Goal: Transaction & Acquisition: Obtain resource

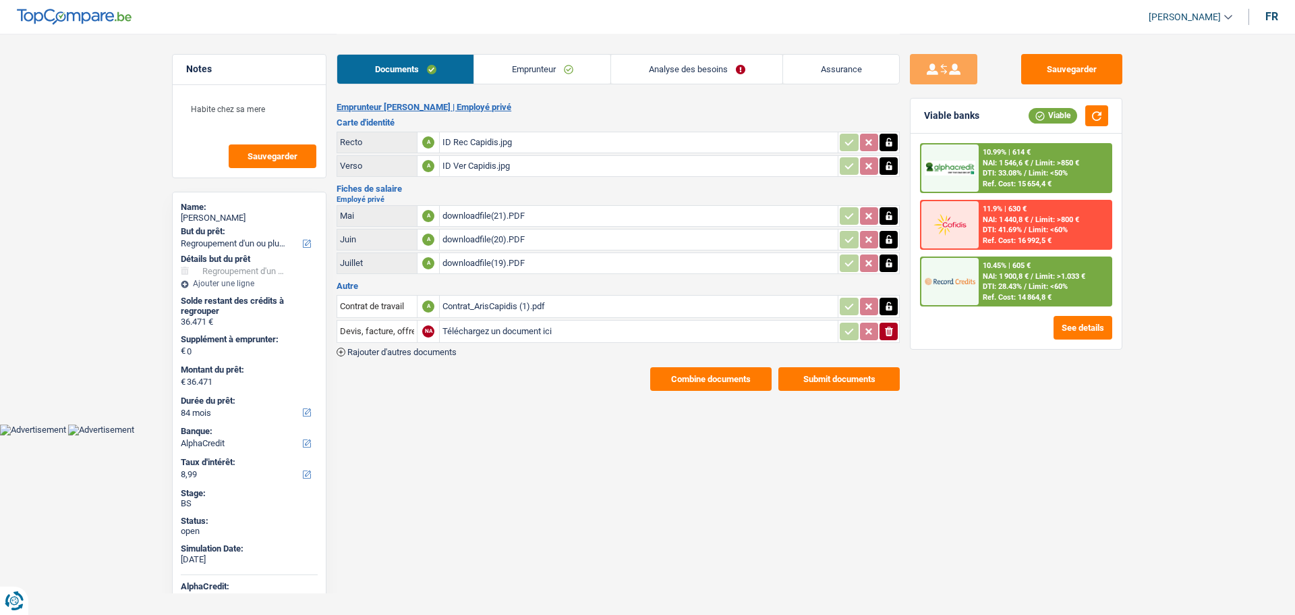
select select "refinancing"
select select "84"
select select "alphacredit"
select select "84"
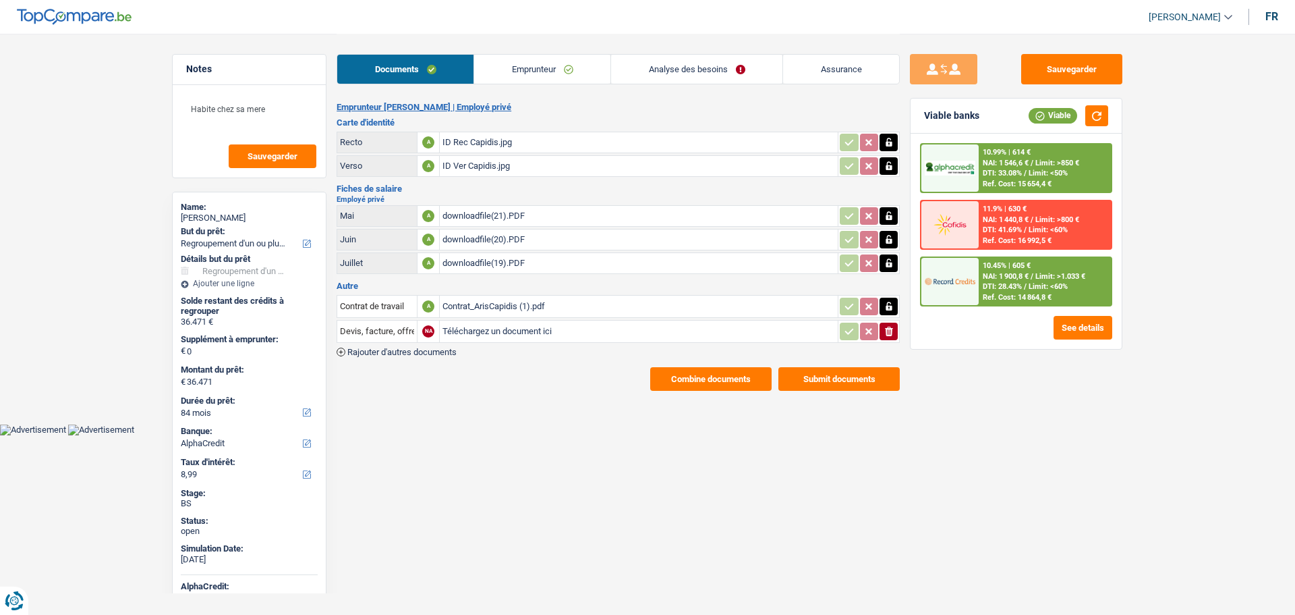
select select "84"
select select "refinancing"
select select "84"
click at [693, 67] on link "Analyse des besoins" at bounding box center [696, 69] width 171 height 29
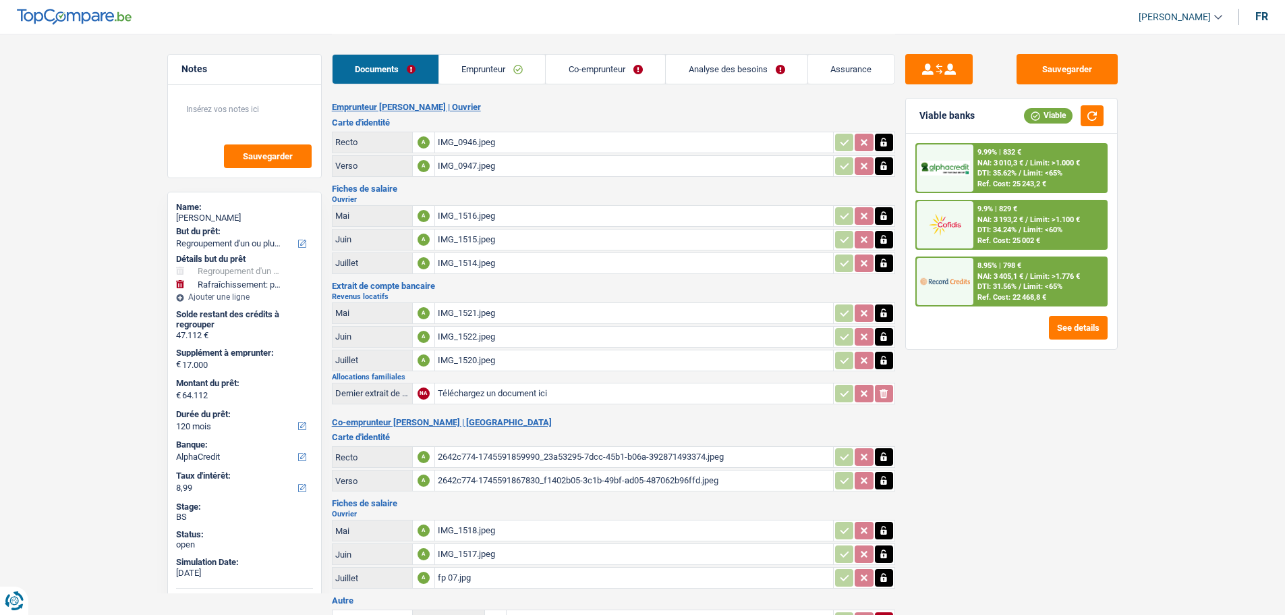
select select "refinancing"
select select "houseOrGarden"
select select "120"
select select "alphacredit"
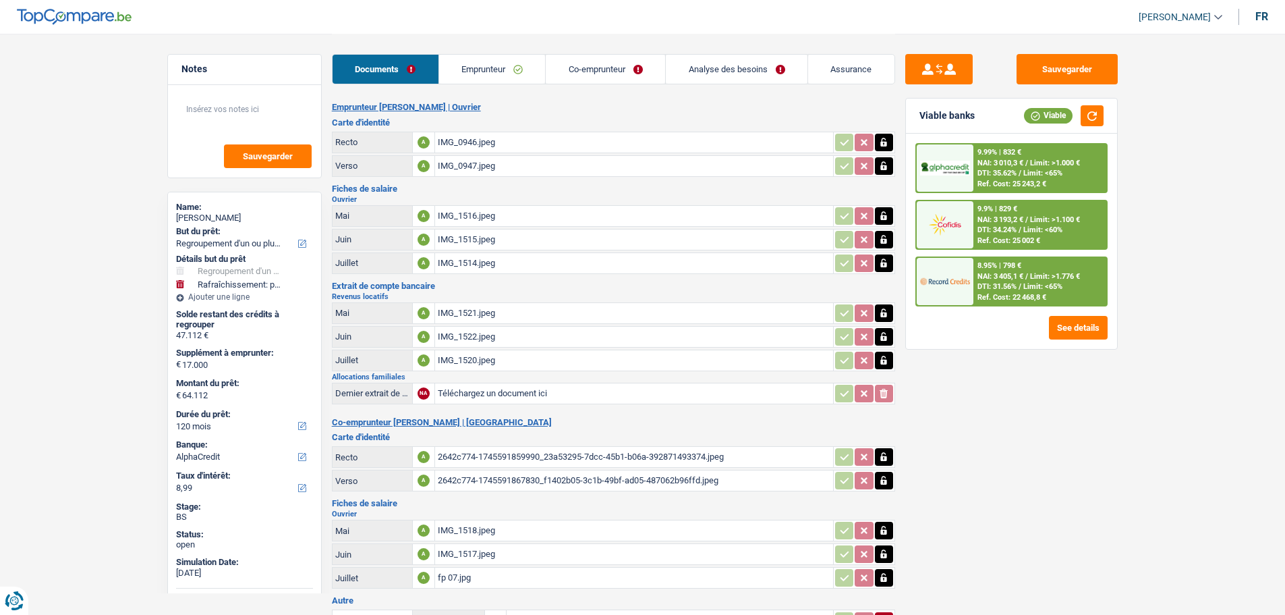
select select "120"
select select "refinancing"
select select "houseOrGarden"
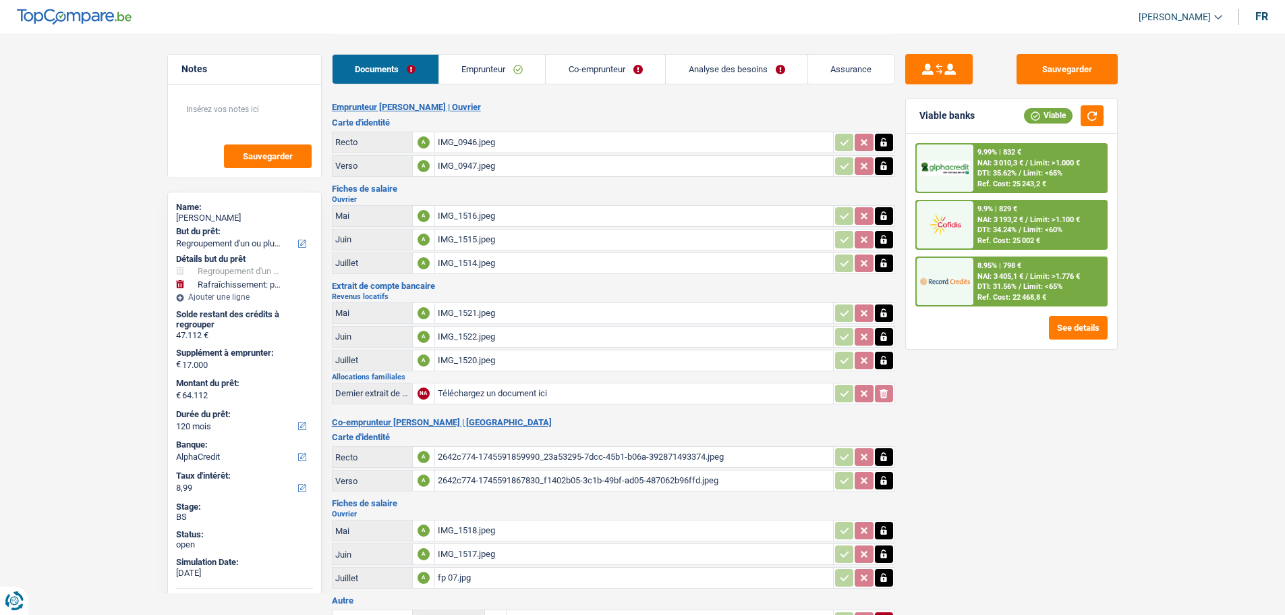
select select "false"
select select "120"
click at [1034, 284] on span "Limit: <65%" at bounding box center [1043, 286] width 39 height 9
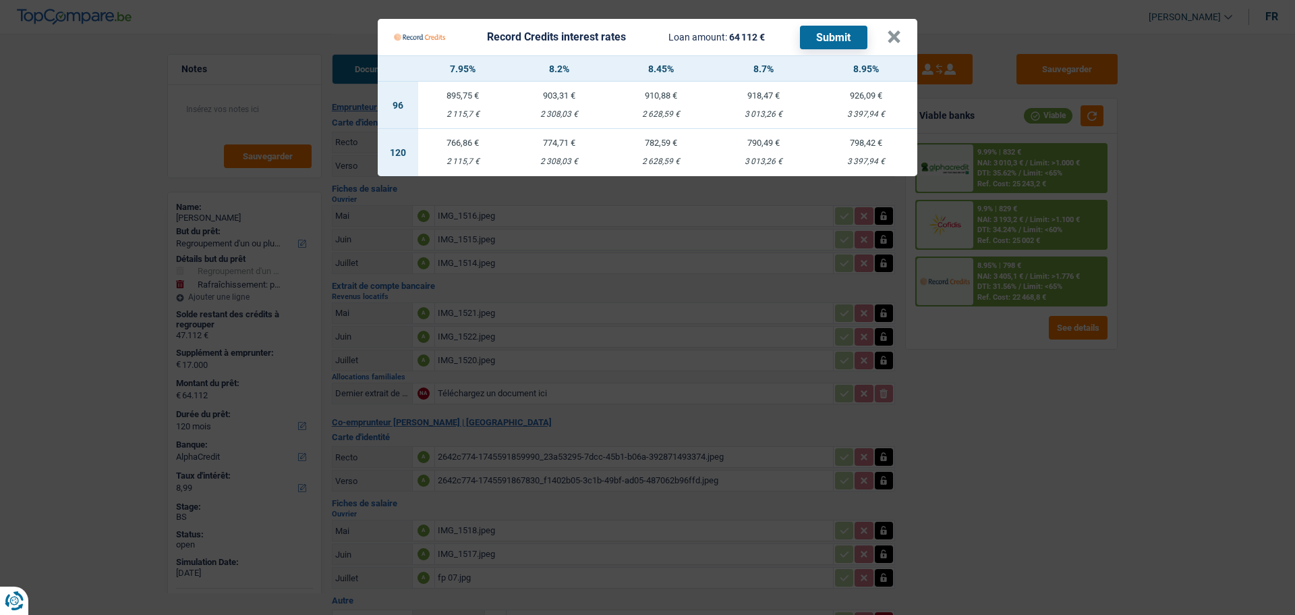
click at [887, 27] on div "Record Credits interest rates Loan amount: 64 112 € Submit" at bounding box center [640, 37] width 493 height 26
click at [899, 30] on button "×" at bounding box center [894, 36] width 14 height 13
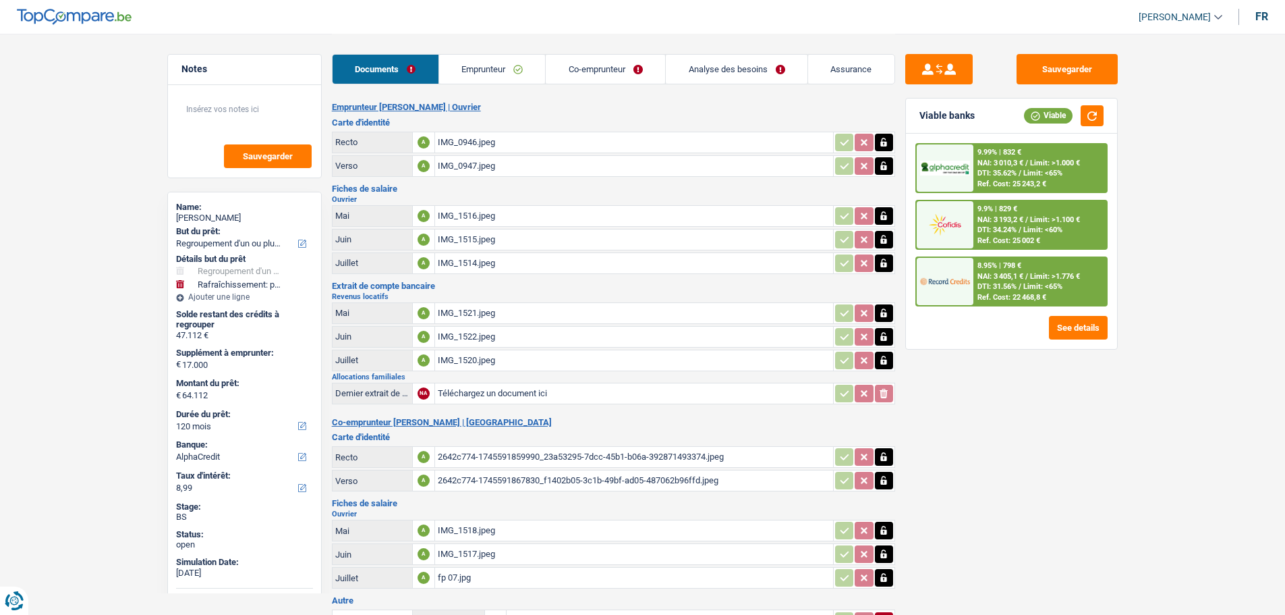
click at [724, 72] on link "Analyse des besoins" at bounding box center [737, 69] width 142 height 29
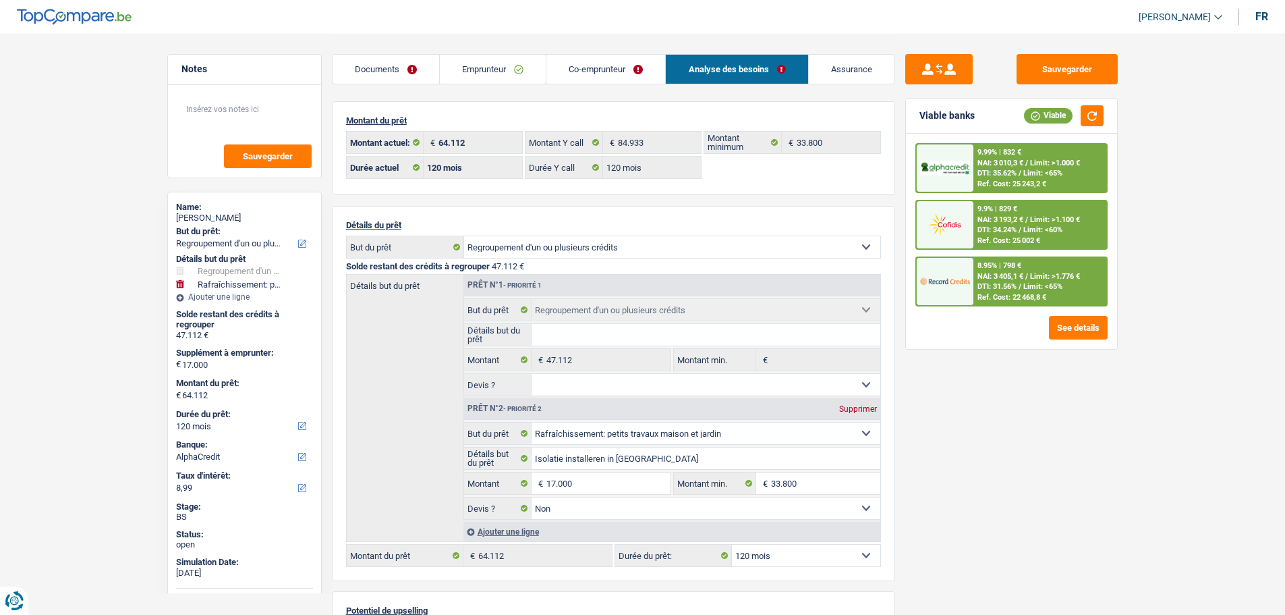
click at [508, 61] on link "Emprunteur" at bounding box center [493, 69] width 106 height 29
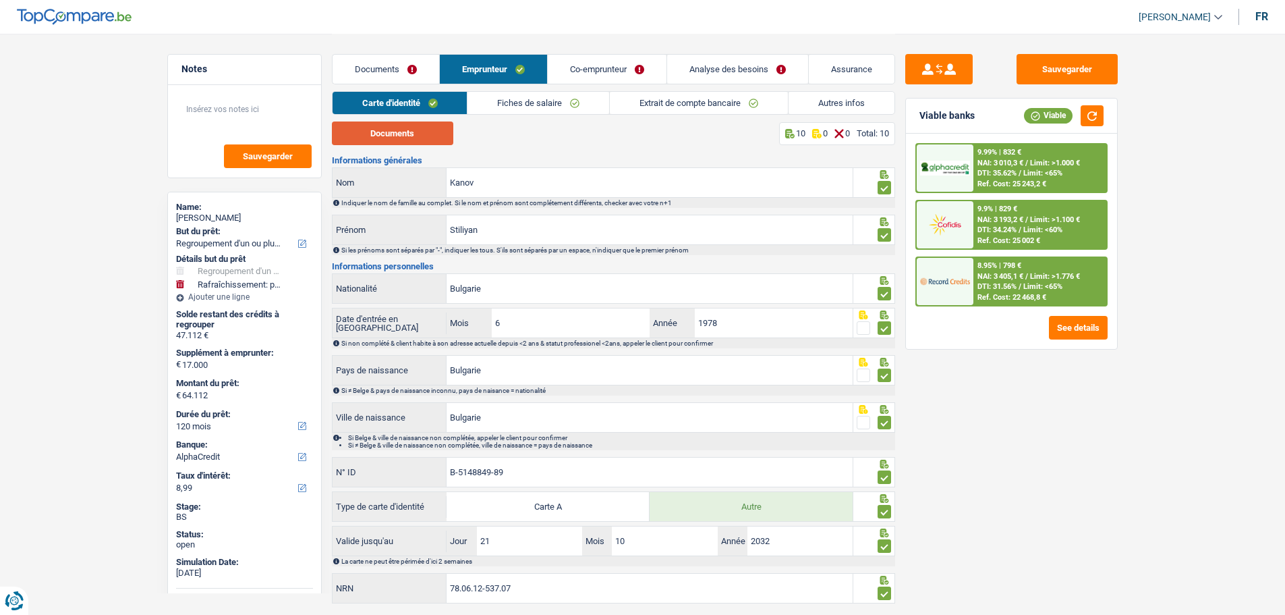
click at [401, 133] on button "Documents" at bounding box center [392, 133] width 121 height 24
click at [612, 65] on link "Co-emprunteur" at bounding box center [607, 69] width 119 height 29
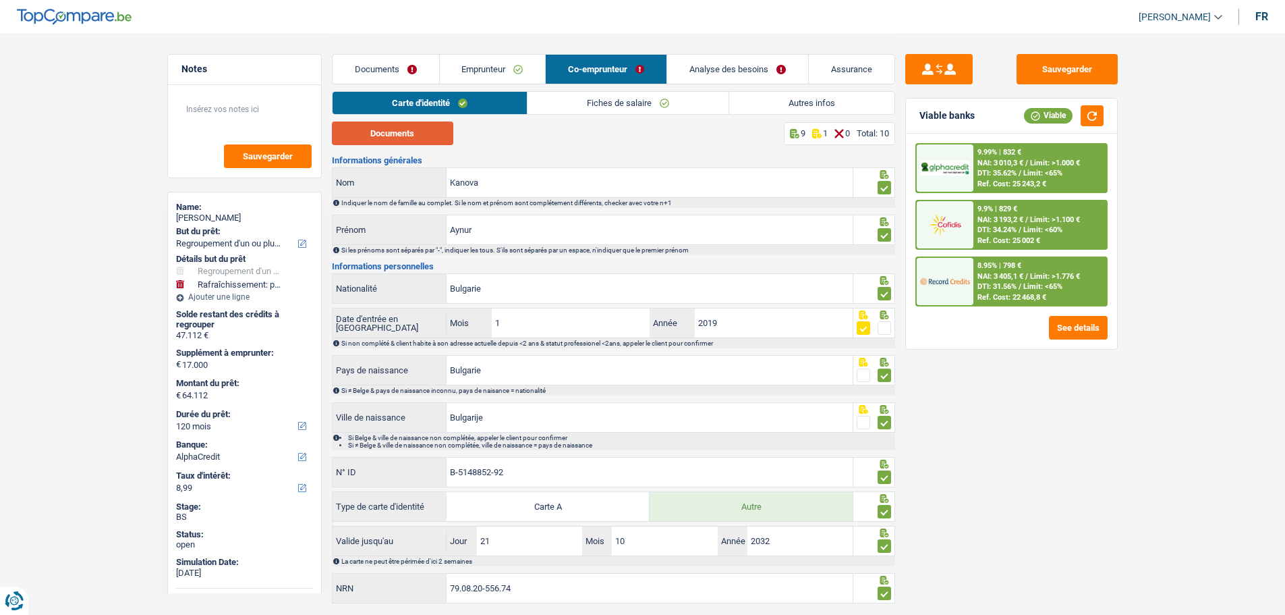
click at [414, 129] on button "Documents" at bounding box center [392, 133] width 121 height 24
click at [513, 72] on link "Emprunteur" at bounding box center [493, 69] width 106 height 29
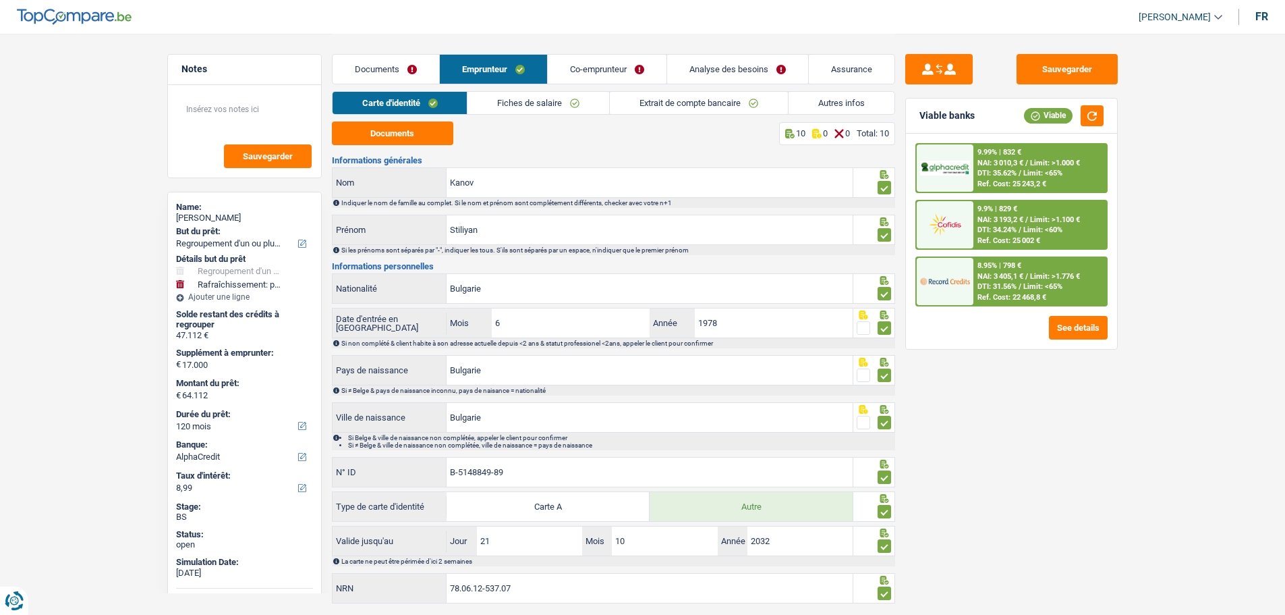
click at [561, 101] on link "Fiches de salaire" at bounding box center [539, 103] width 142 height 22
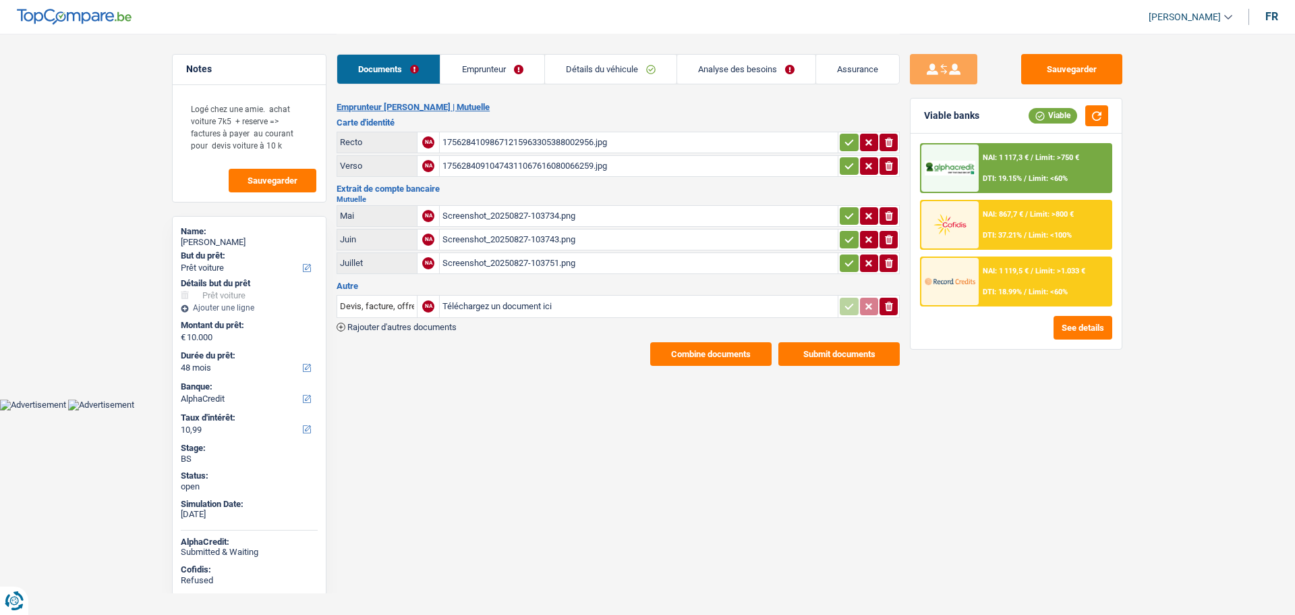
select select "car"
select select "48"
select select "alphacredit"
click at [1004, 282] on div "NAI: 1 119,5 € / Limit: >1.033 € DTI: 18.99% / Limit: <60%" at bounding box center [1045, 281] width 133 height 47
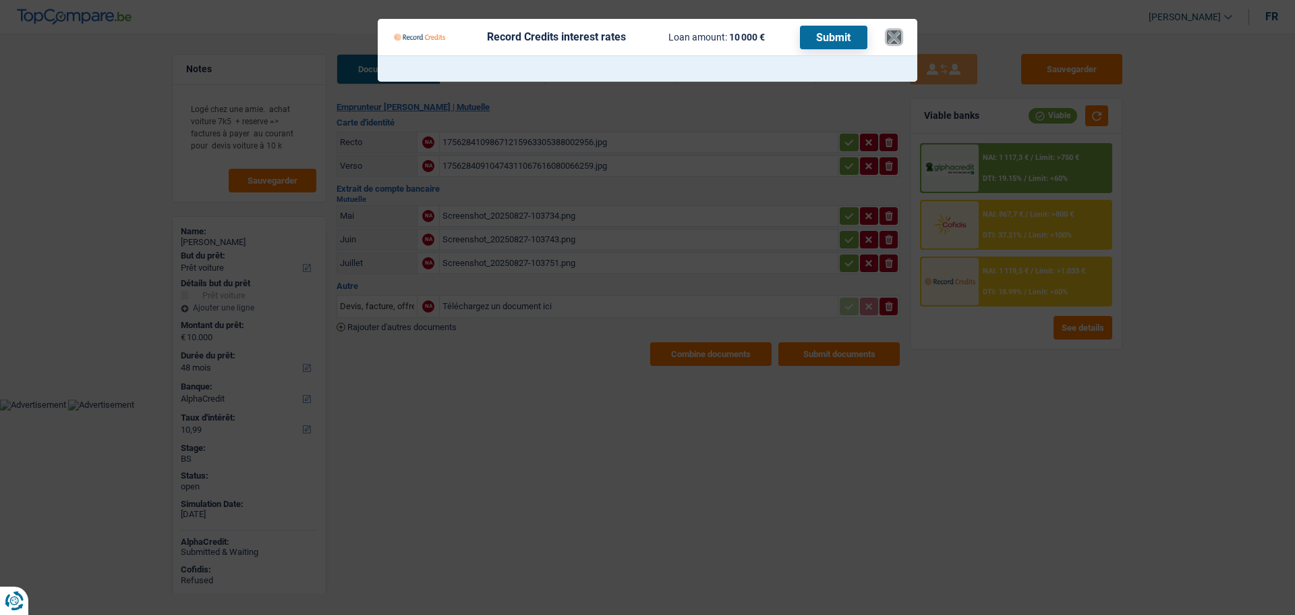
click at [893, 30] on button "×" at bounding box center [894, 36] width 14 height 13
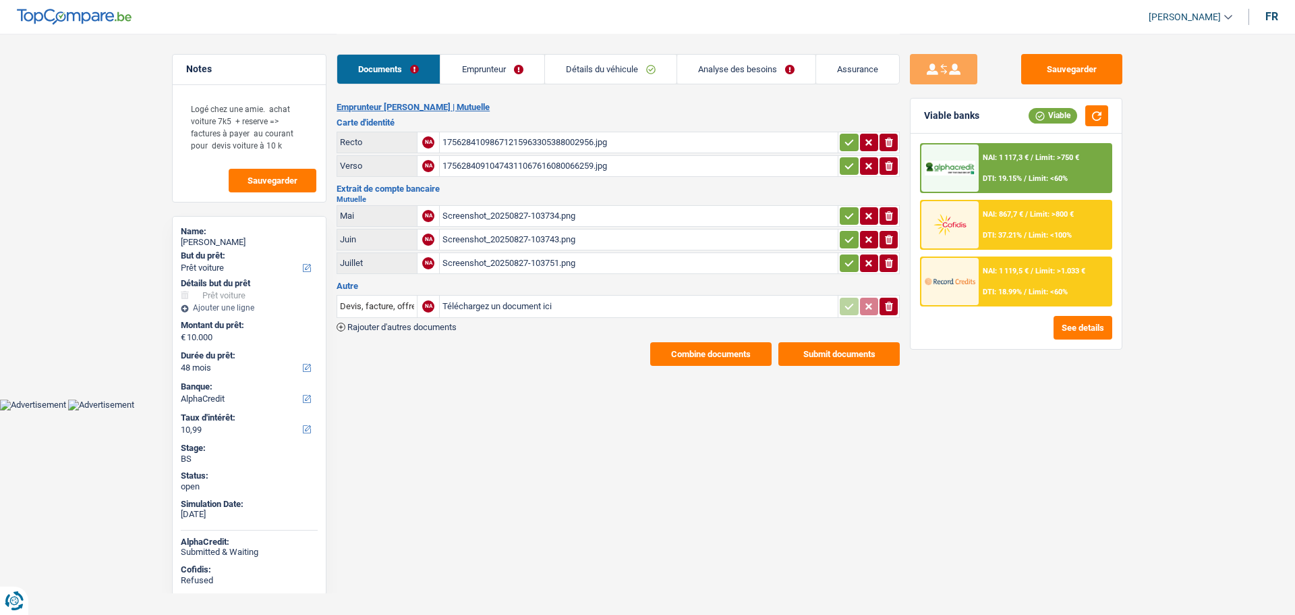
select select "car"
select select "48"
select select "alphacredit"
click at [476, 62] on link "Emprunteur" at bounding box center [492, 69] width 103 height 29
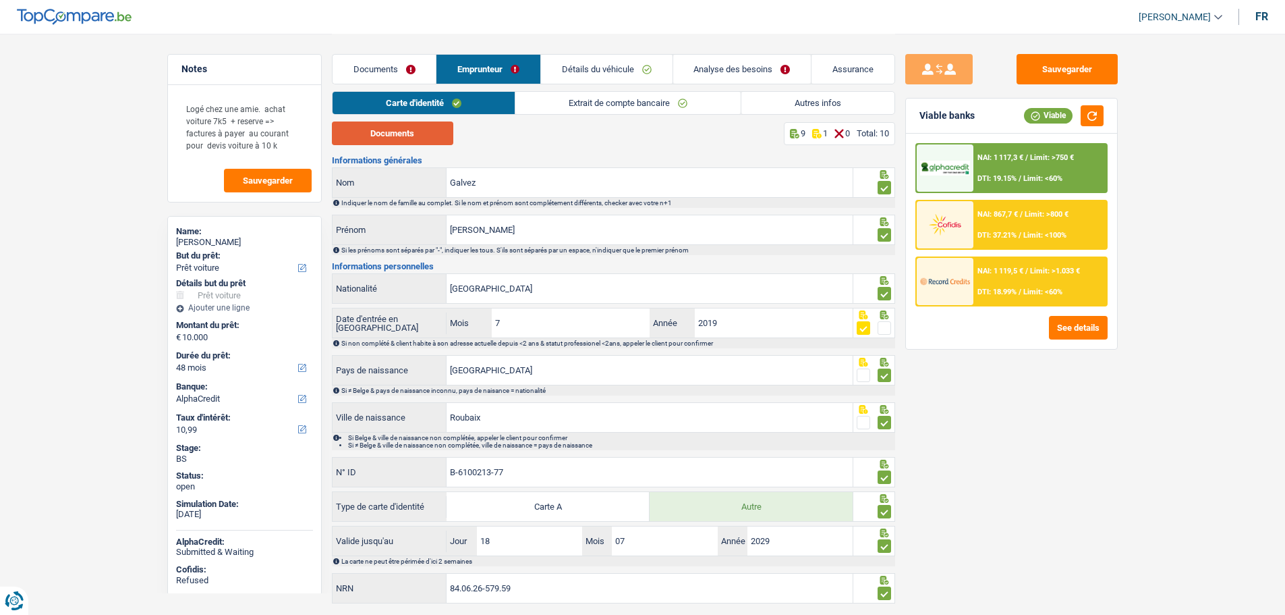
click at [395, 134] on button "Documents" at bounding box center [392, 133] width 121 height 24
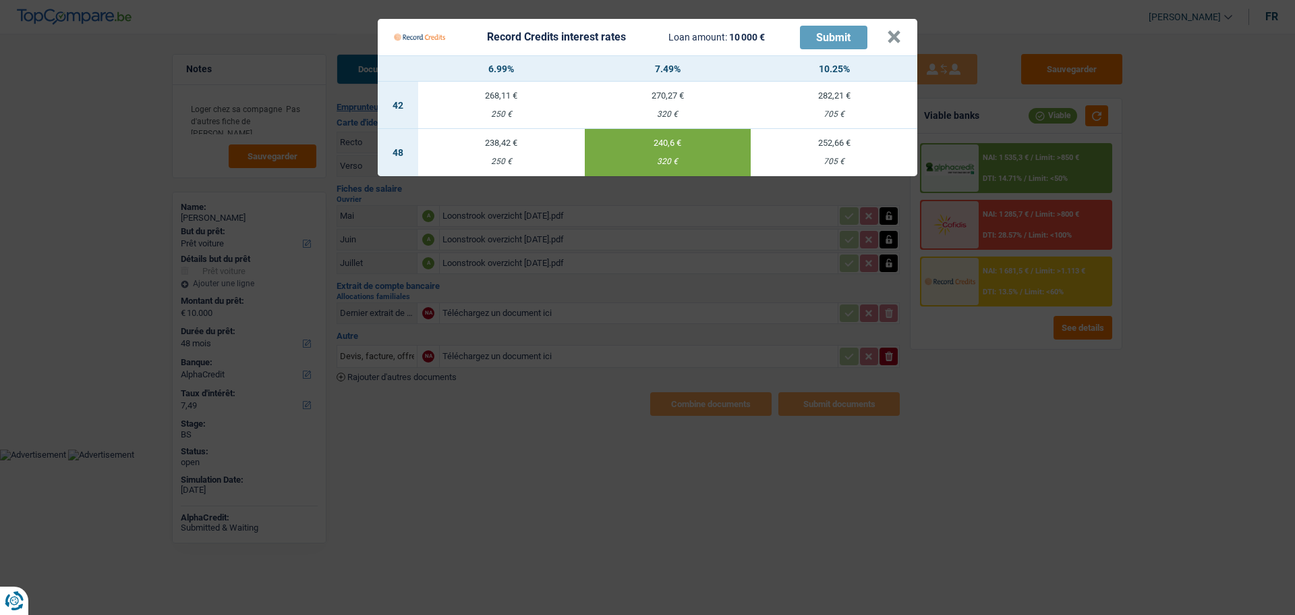
select select "car"
select select "48"
click at [901, 30] on button "×" at bounding box center [894, 36] width 14 height 13
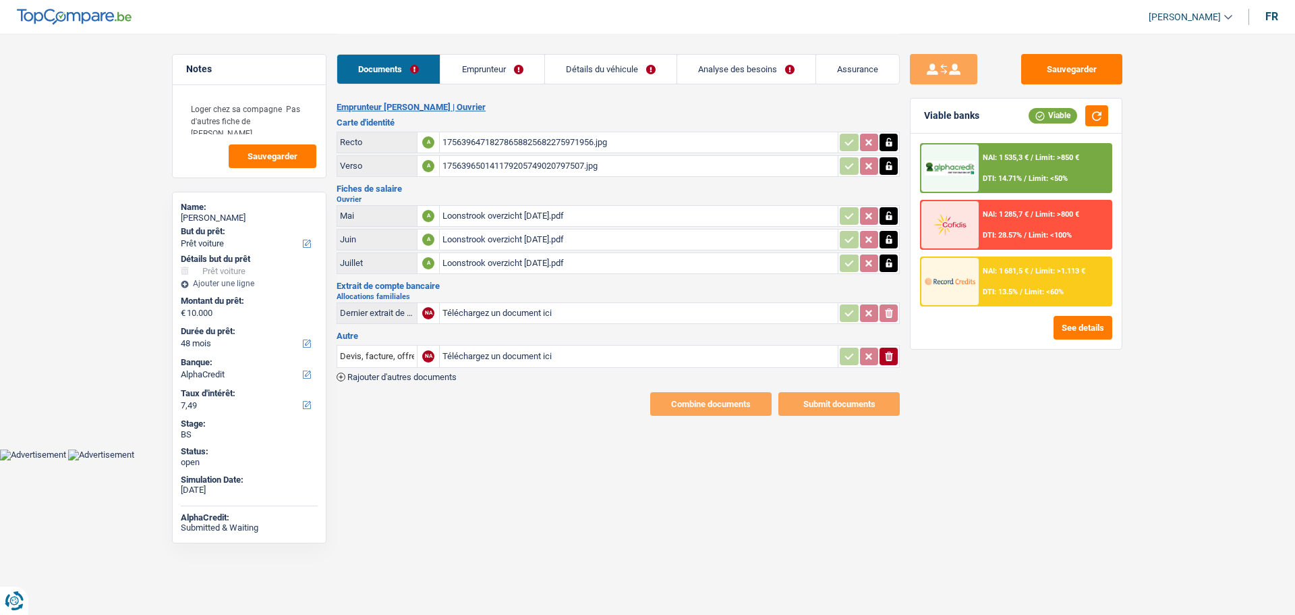
click at [1015, 275] on div "NAI: 1 681,5 € / Limit: >1.113 € DTI: 13.5% / Limit: <60%" at bounding box center [1045, 281] width 133 height 47
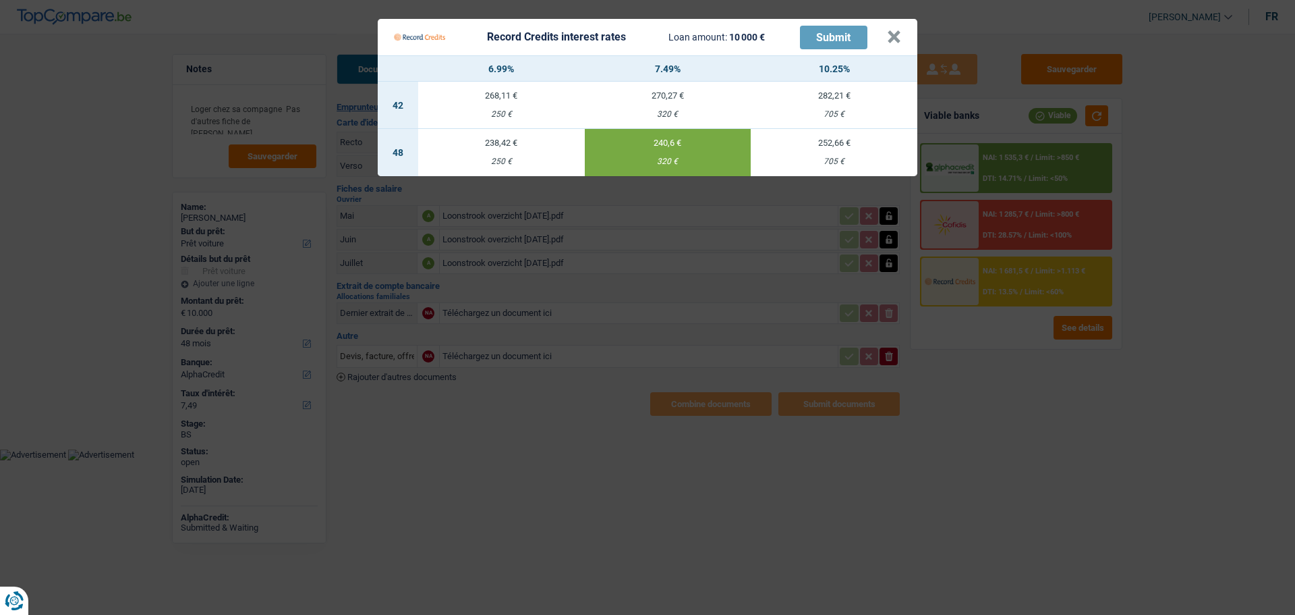
click at [688, 160] on td "240,6 € 320 €" at bounding box center [668, 152] width 167 height 47
select select "record credits"
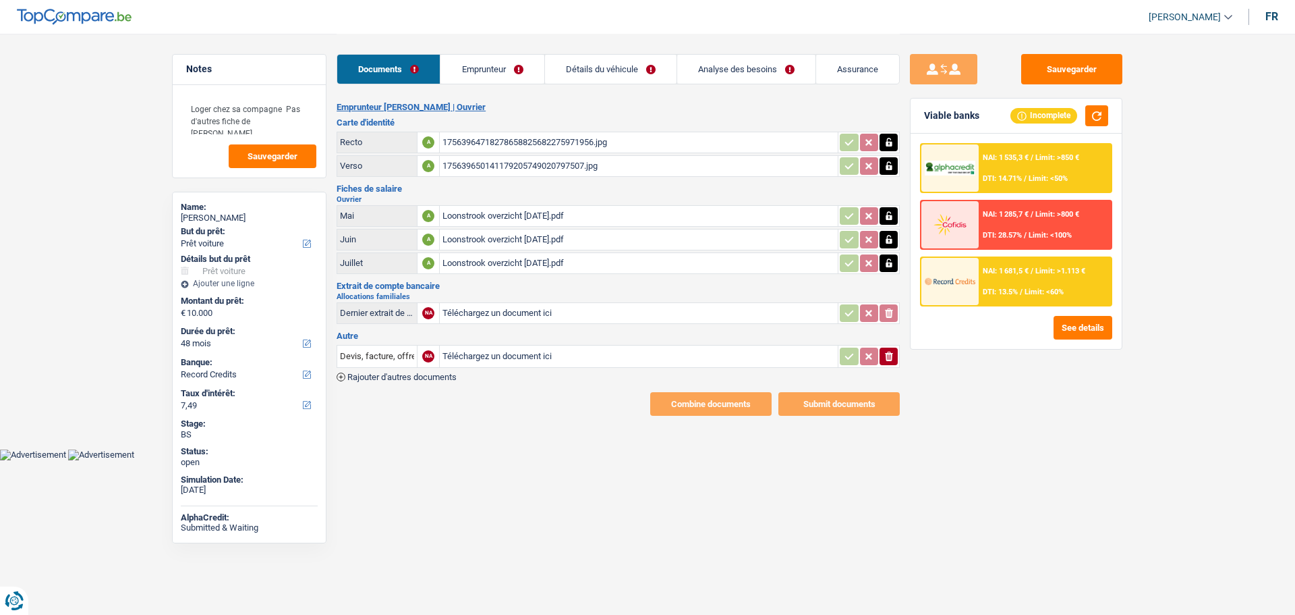
click at [1036, 273] on span "Limit: >1.113 €" at bounding box center [1061, 271] width 50 height 9
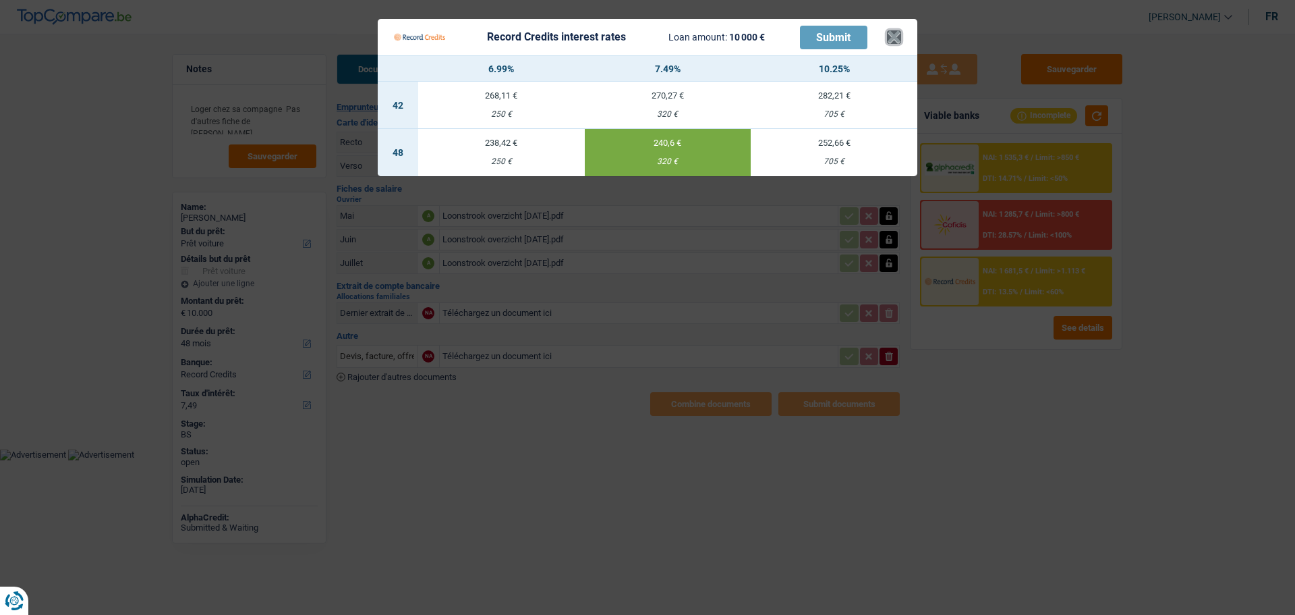
click at [892, 30] on button "×" at bounding box center [894, 36] width 14 height 13
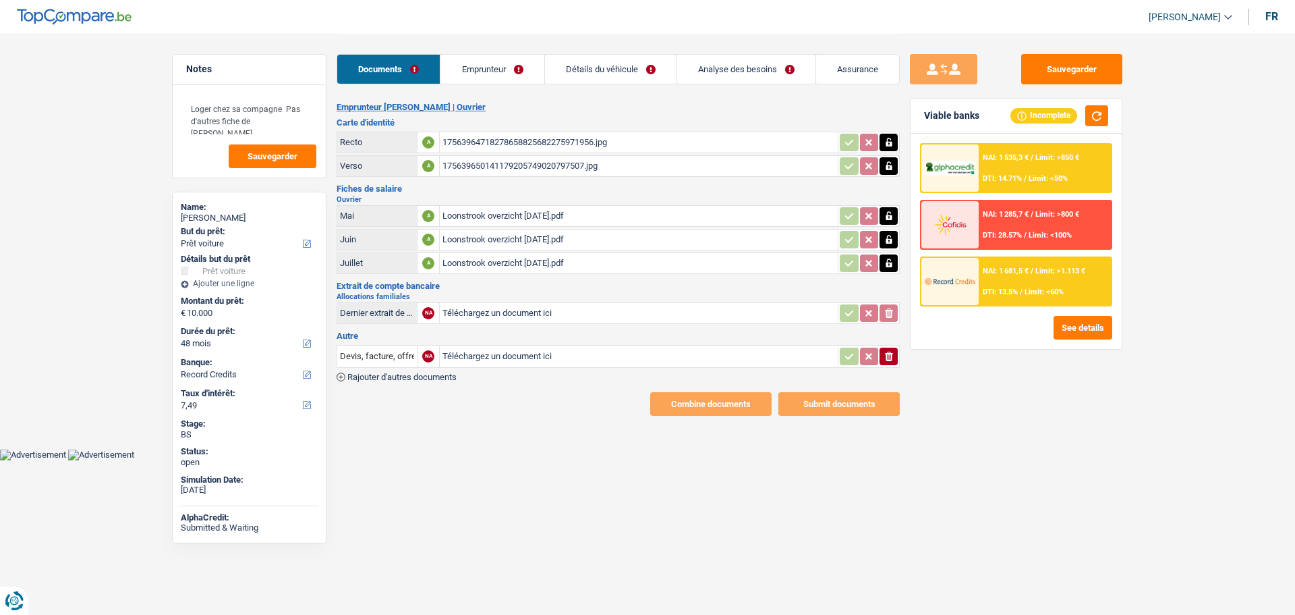
click at [503, 67] on link "Emprunteur" at bounding box center [492, 69] width 103 height 29
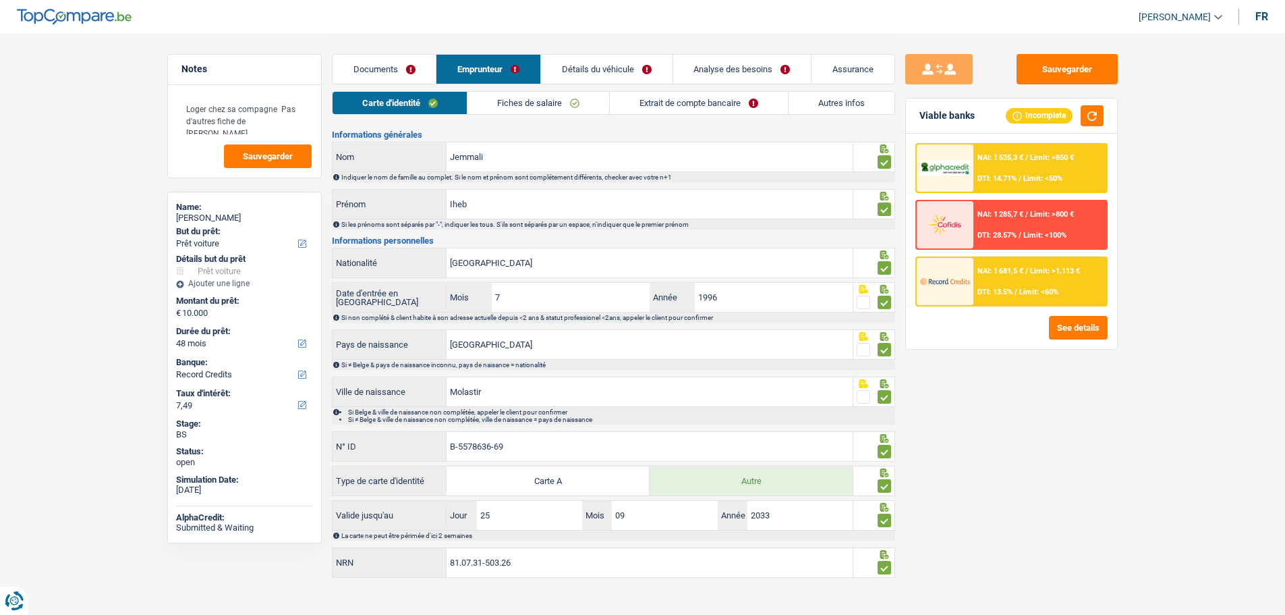
scroll to position [34, 0]
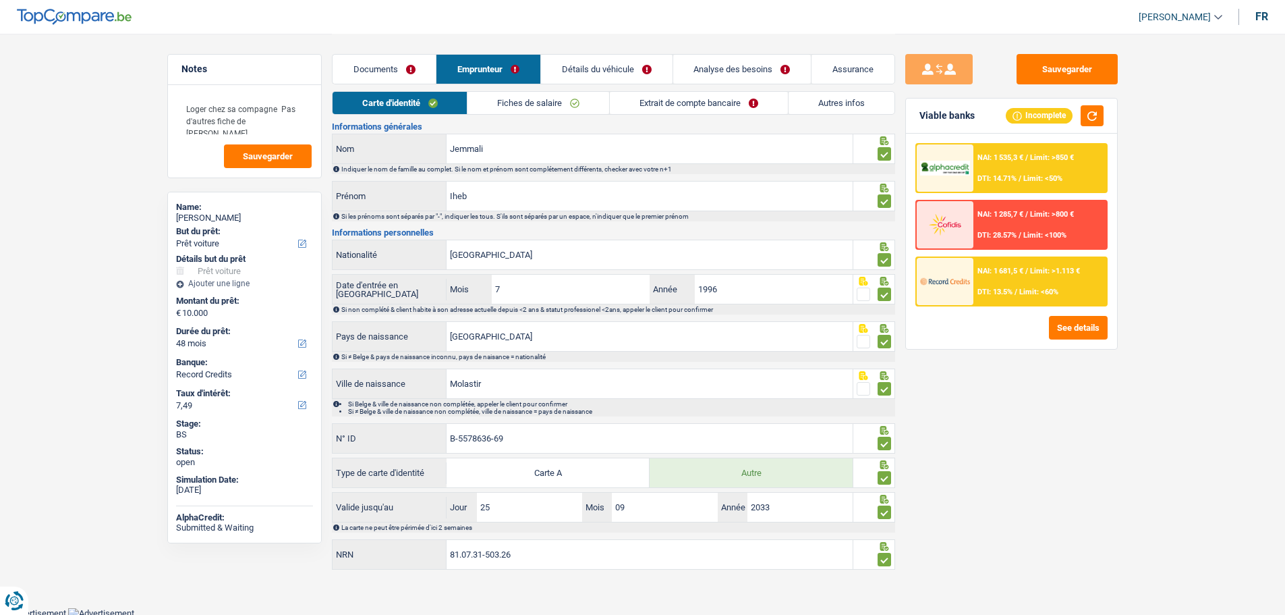
click at [700, 104] on link "Extrait de compte bancaire" at bounding box center [699, 103] width 178 height 22
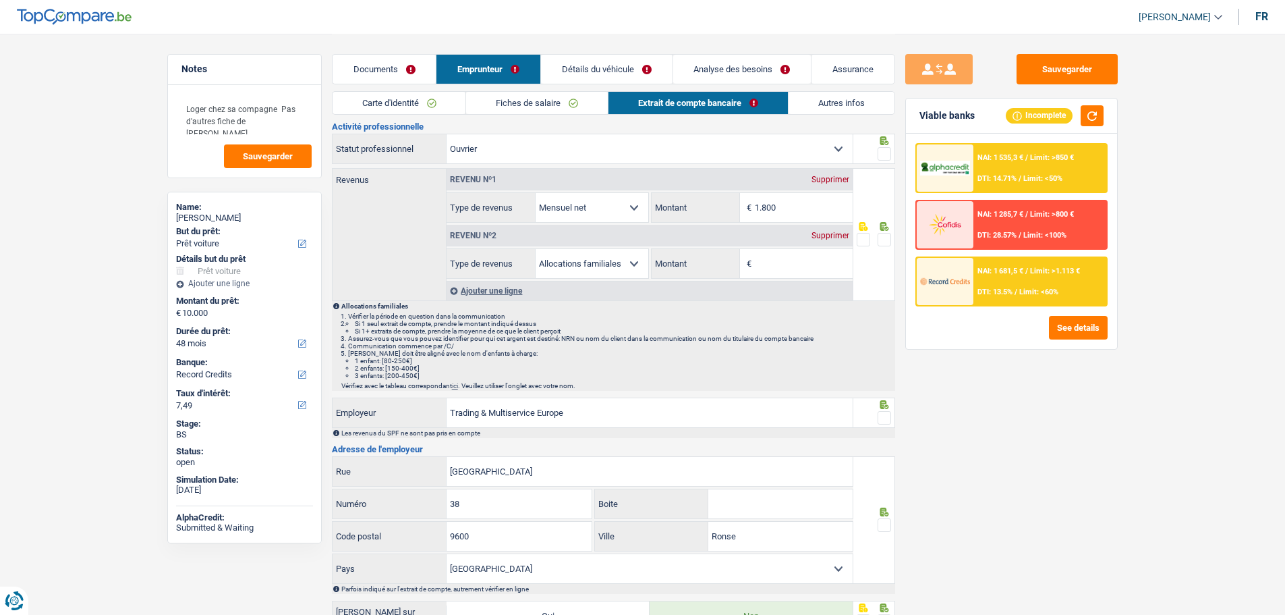
click at [837, 225] on div "Revenu nº2 Supprimer" at bounding box center [650, 236] width 406 height 22
click at [833, 232] on div "Supprimer" at bounding box center [830, 235] width 45 height 8
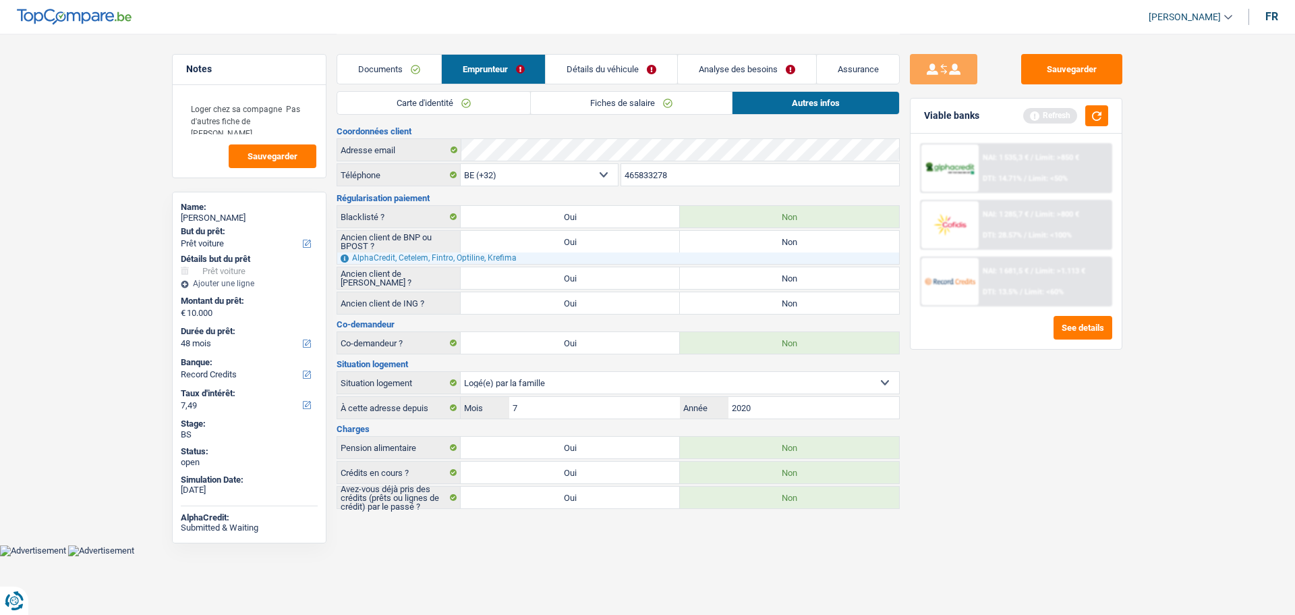
click at [1081, 113] on div "Refresh" at bounding box center [1066, 115] width 85 height 21
click at [1093, 112] on button "button" at bounding box center [1097, 115] width 23 height 21
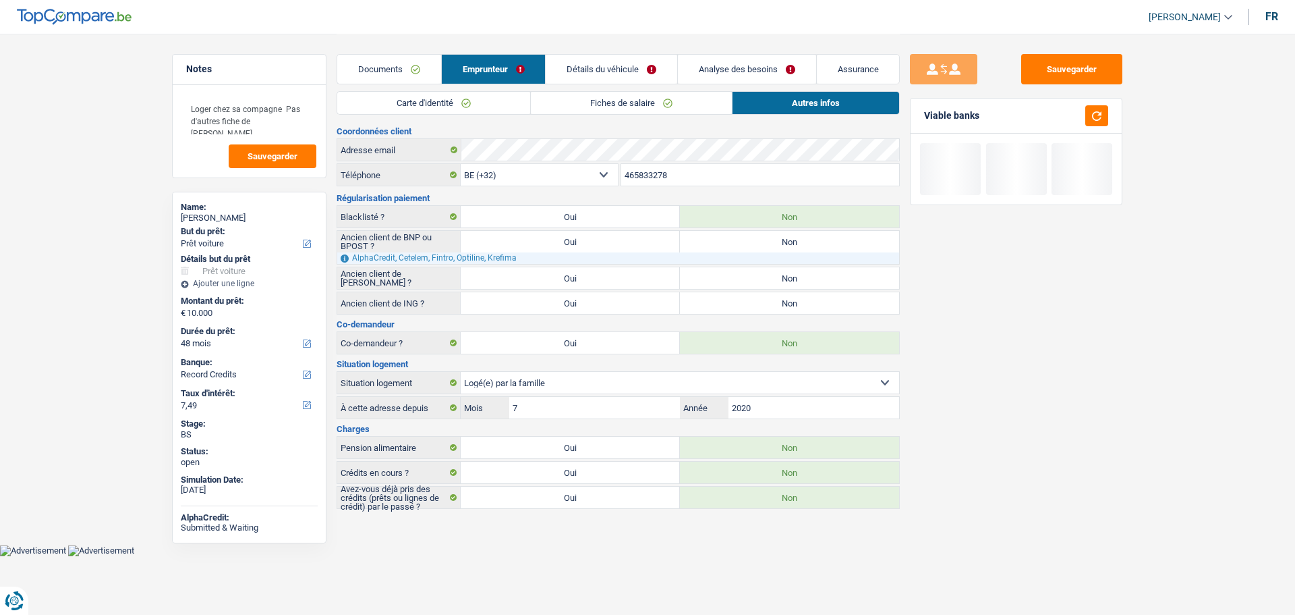
click at [630, 59] on link "Détails du véhicule" at bounding box center [612, 69] width 132 height 29
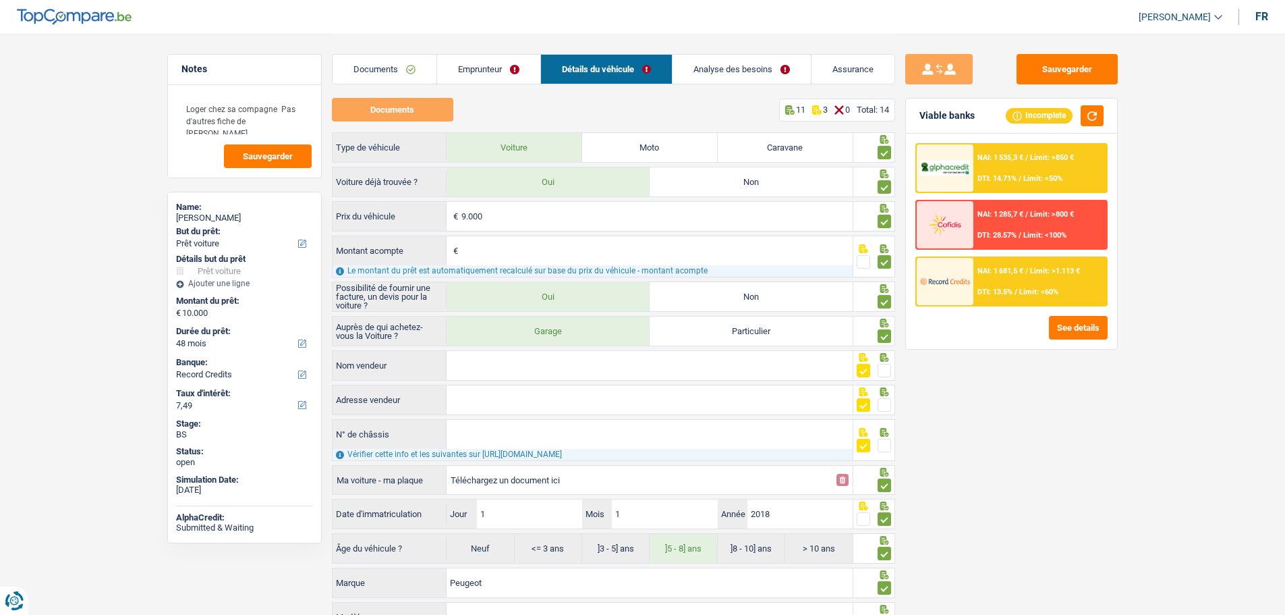
click at [1013, 268] on span "NAI: 1 681,5 €" at bounding box center [1001, 271] width 46 height 9
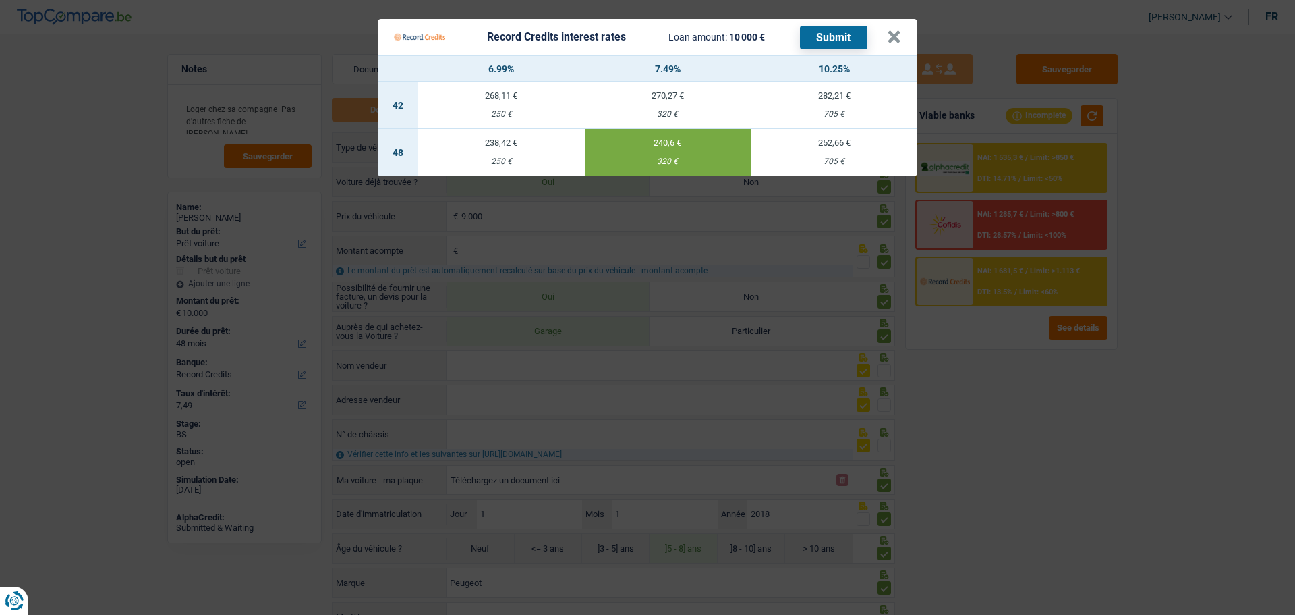
click at [835, 26] on button "Submit" at bounding box center [833, 38] width 67 height 24
click at [894, 37] on button "×" at bounding box center [894, 36] width 14 height 13
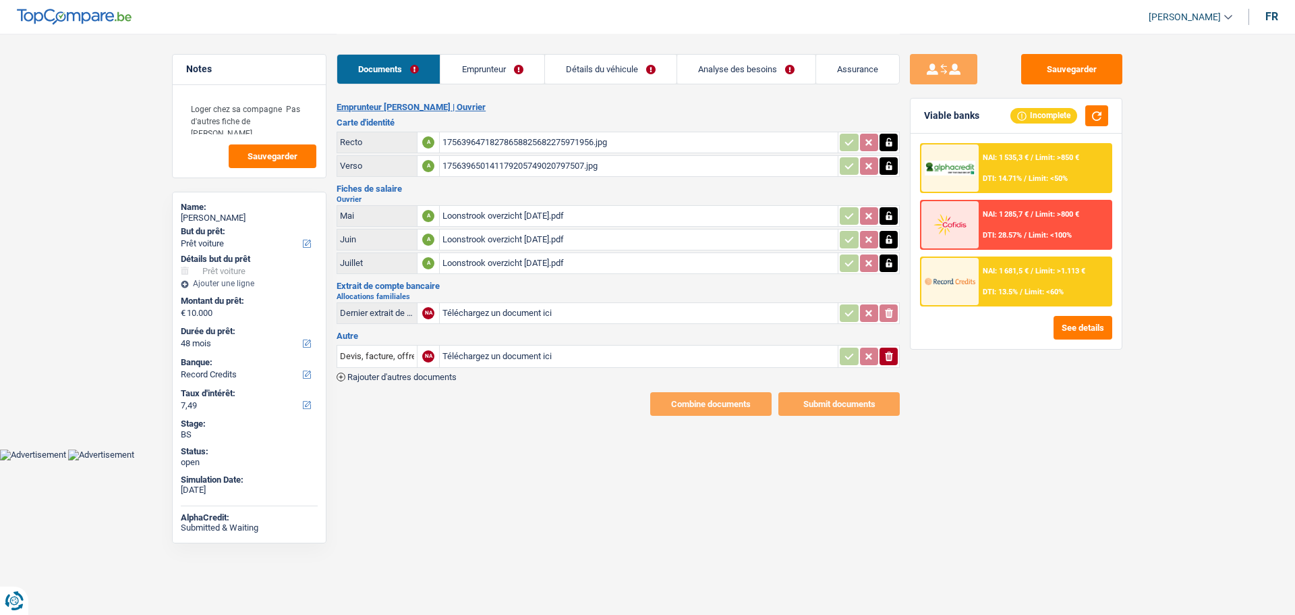
select select "car"
select select "48"
select select "record credits"
select select "48"
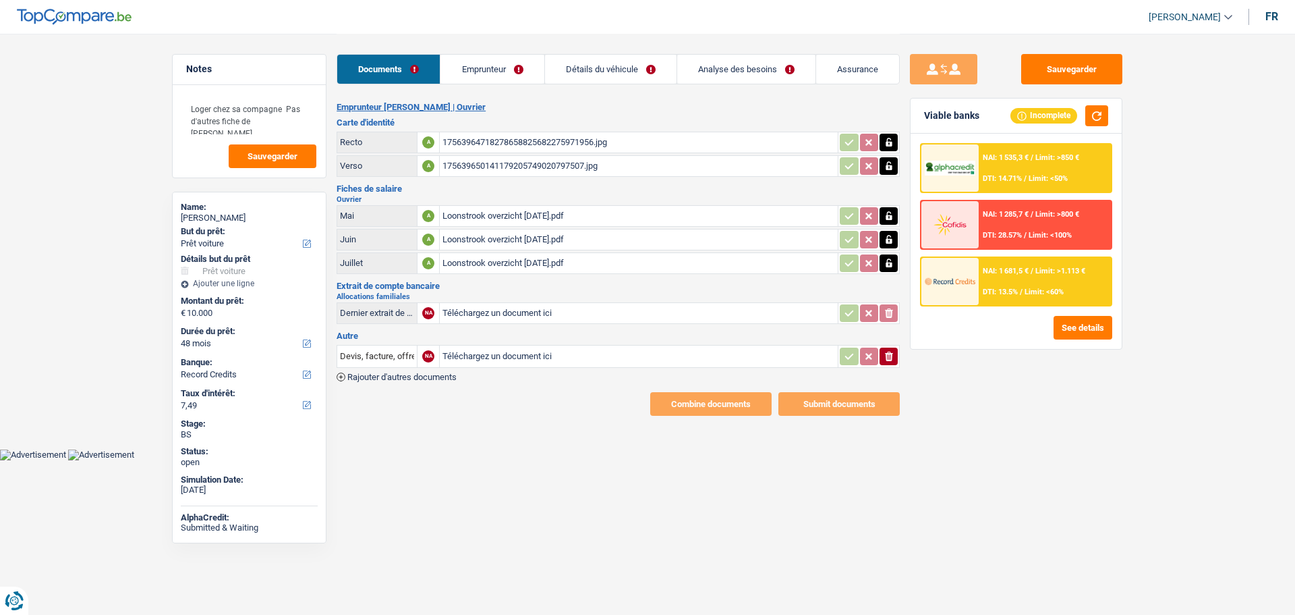
select select "48"
select select "car"
select select "yes"
select select "48"
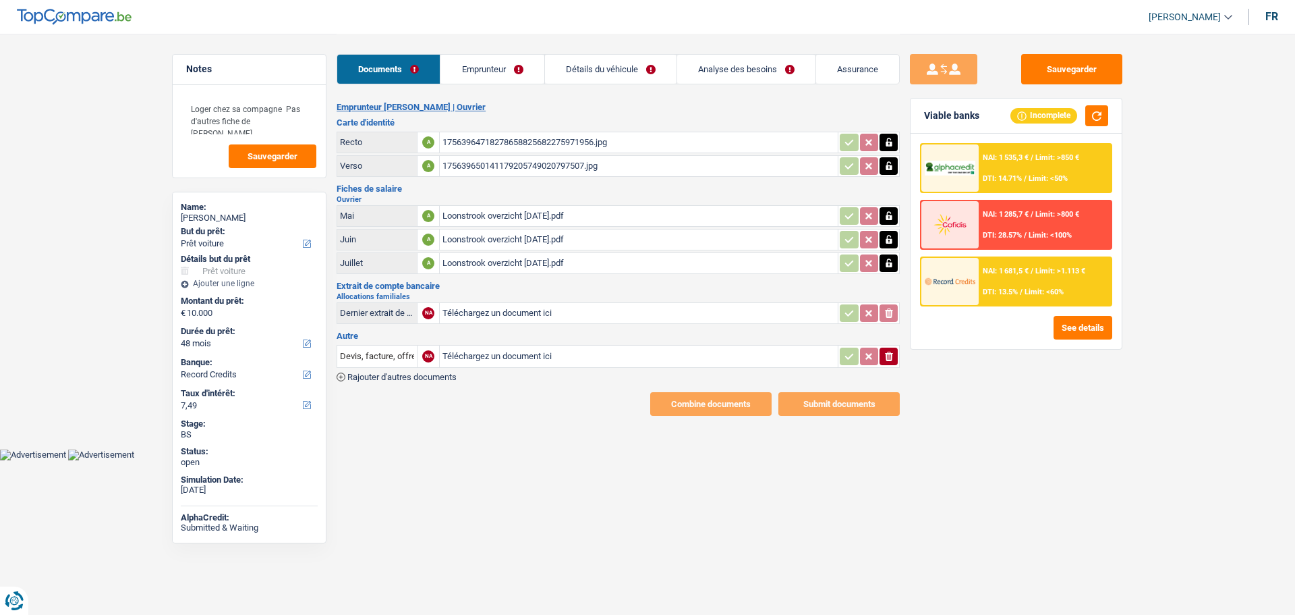
click at [748, 66] on link "Analyse des besoins" at bounding box center [746, 69] width 138 height 29
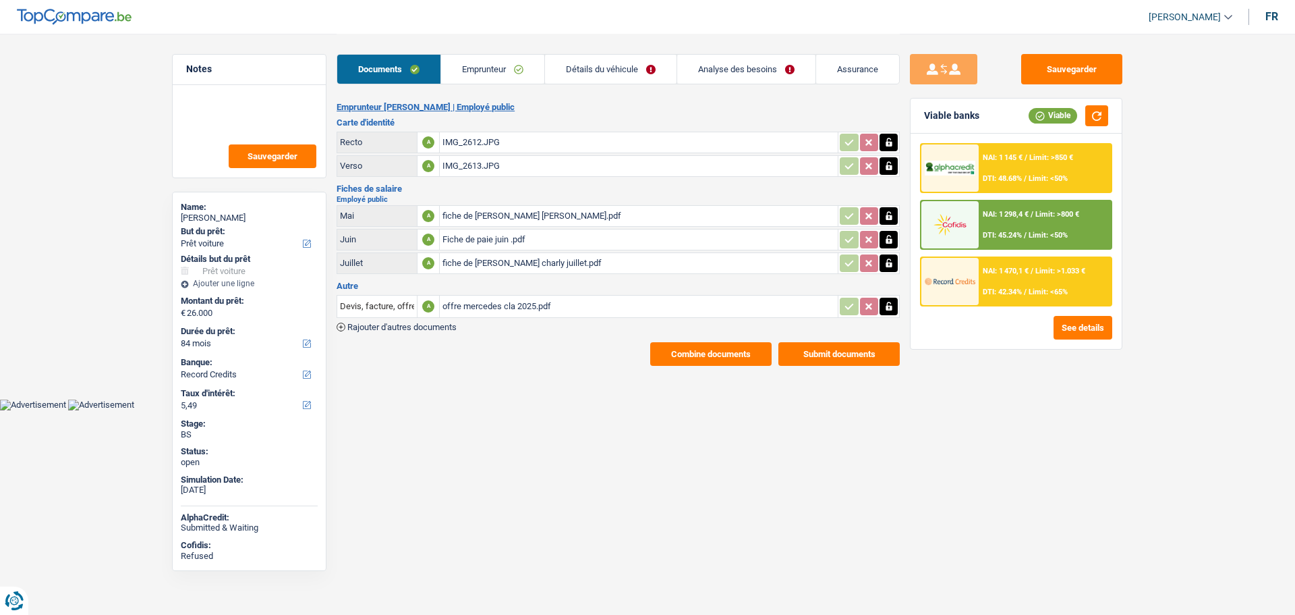
select select "car"
select select "84"
select select "record credits"
click at [643, 72] on link "Détails du véhicule" at bounding box center [611, 69] width 132 height 29
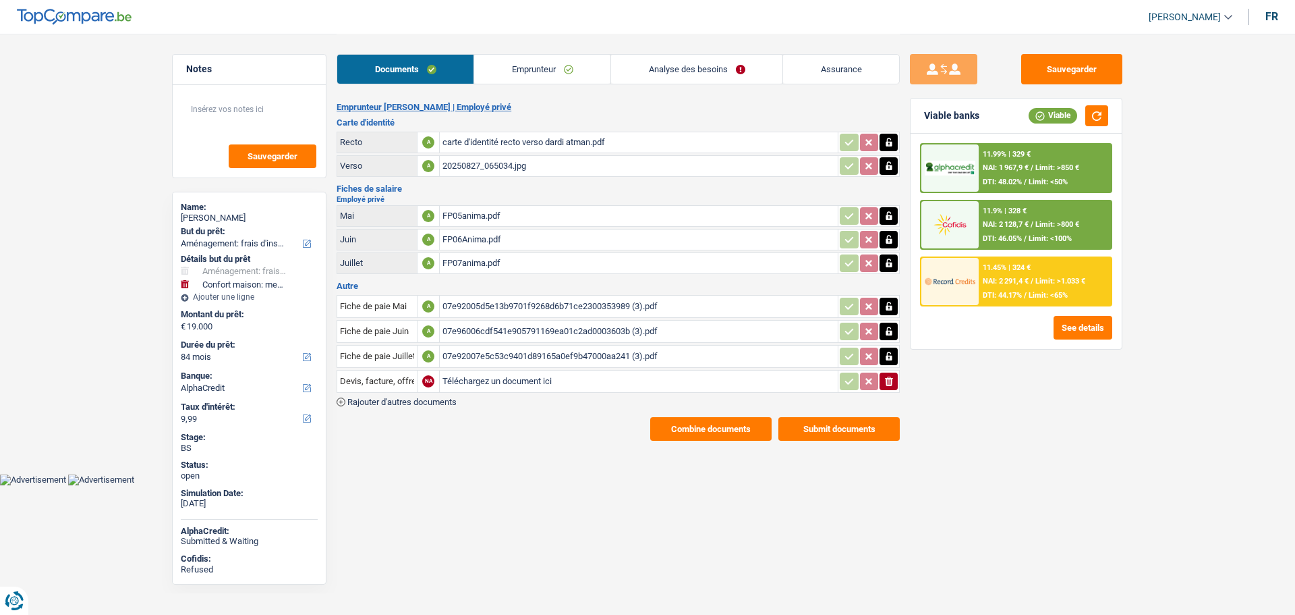
select select "movingOrInstallation"
select select "household"
select select "84"
select select "alphacredit"
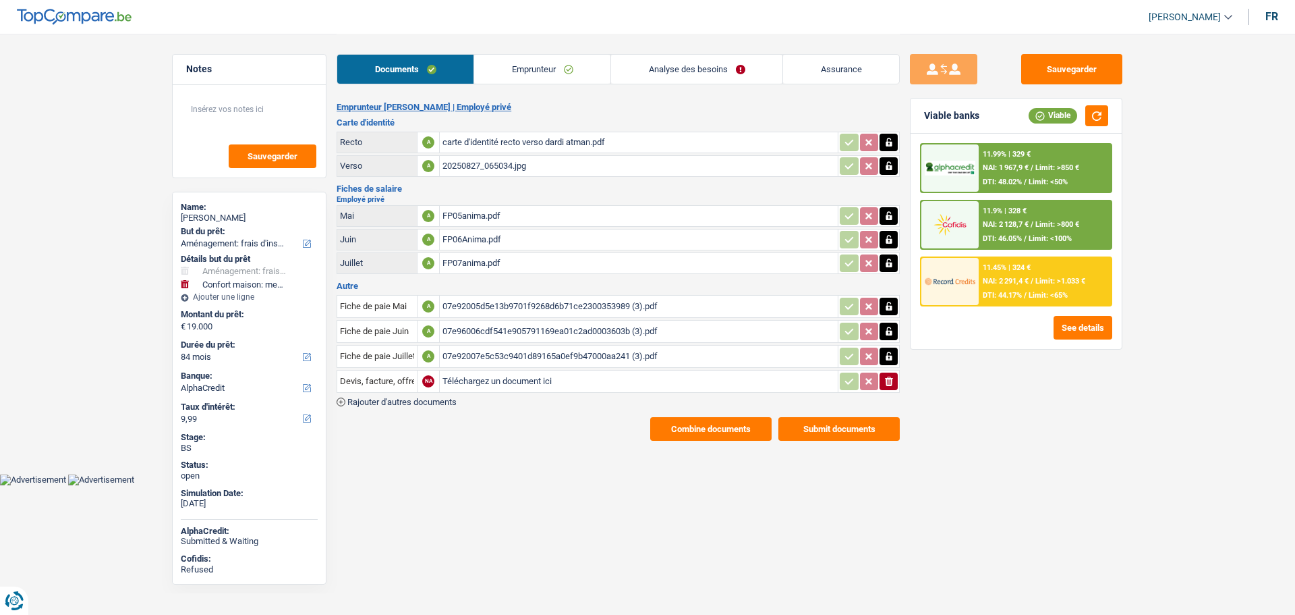
select select "divorced"
select select "BE"
select select "privateEmployee"
select select "netSalary"
select select "other"
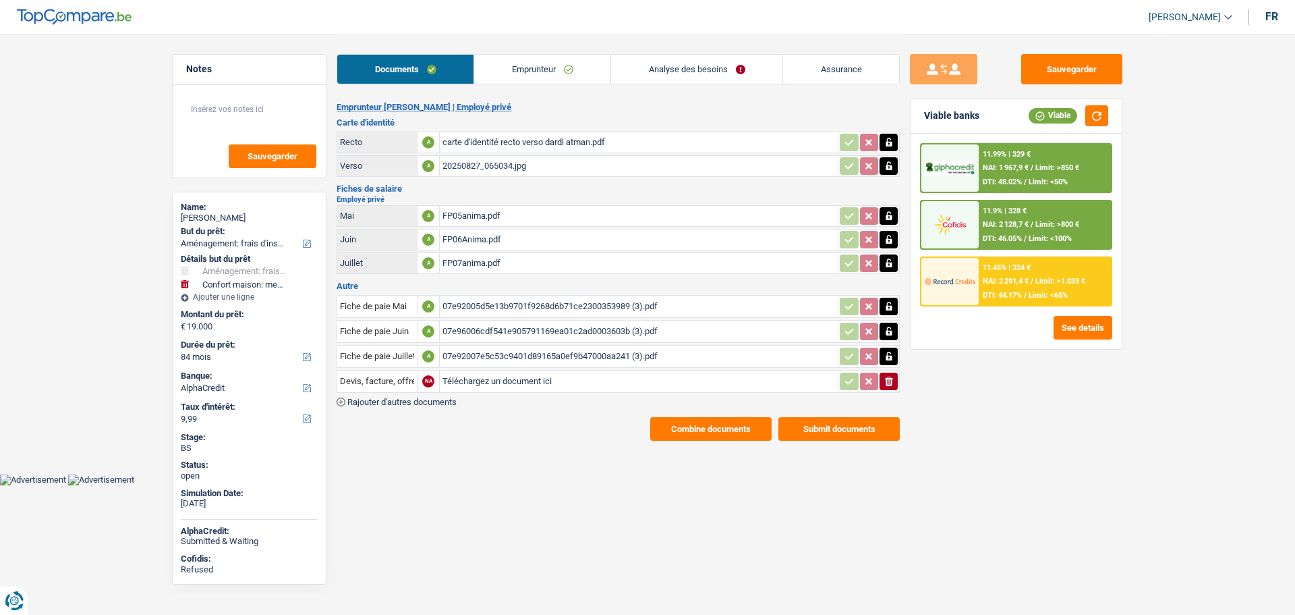
select select "mealVouchers"
select select "BE"
select select "bigCompanies"
click at [567, 64] on link "Emprunteur" at bounding box center [542, 69] width 136 height 29
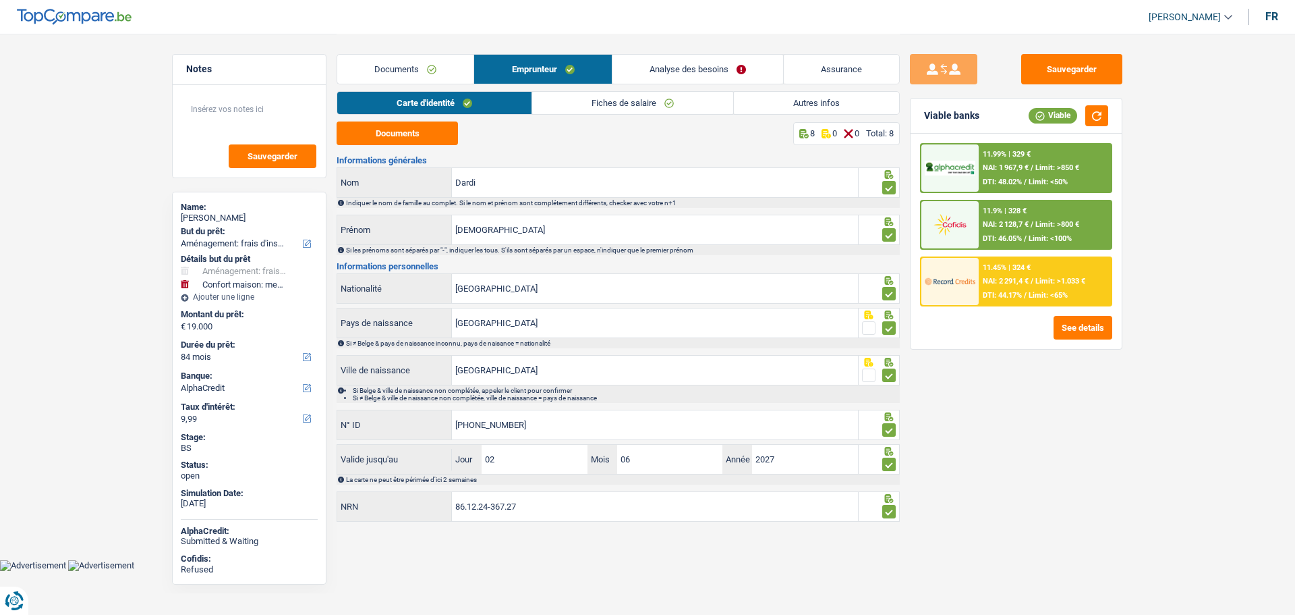
click at [646, 109] on link "Fiches de salaire" at bounding box center [632, 103] width 201 height 22
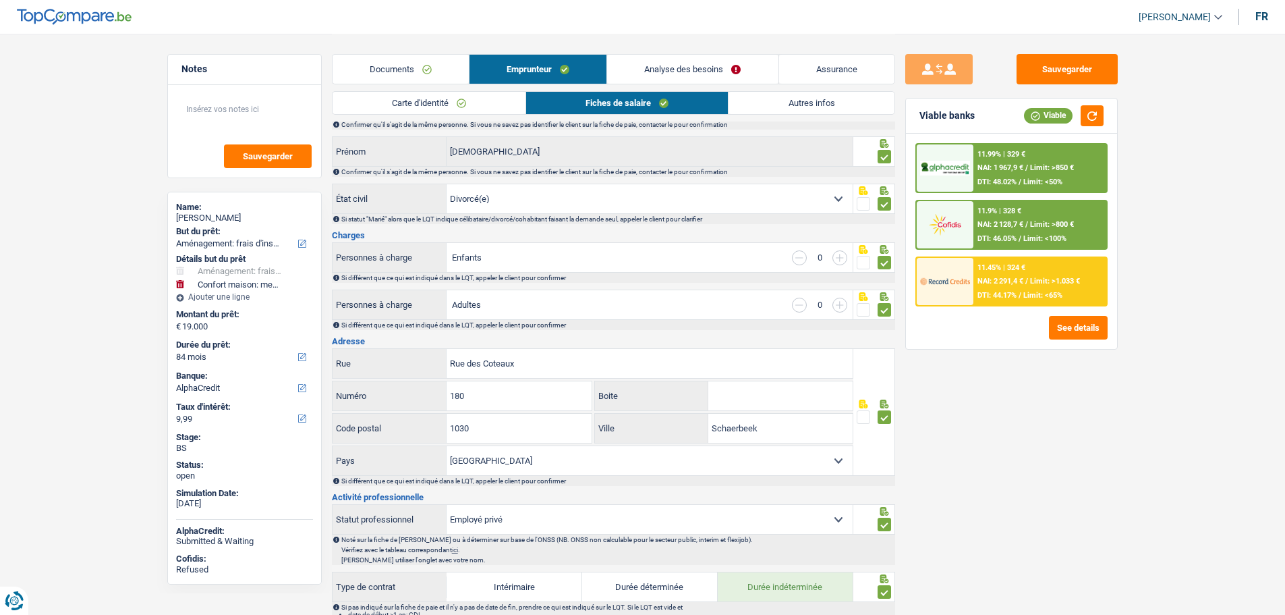
scroll to position [67, 0]
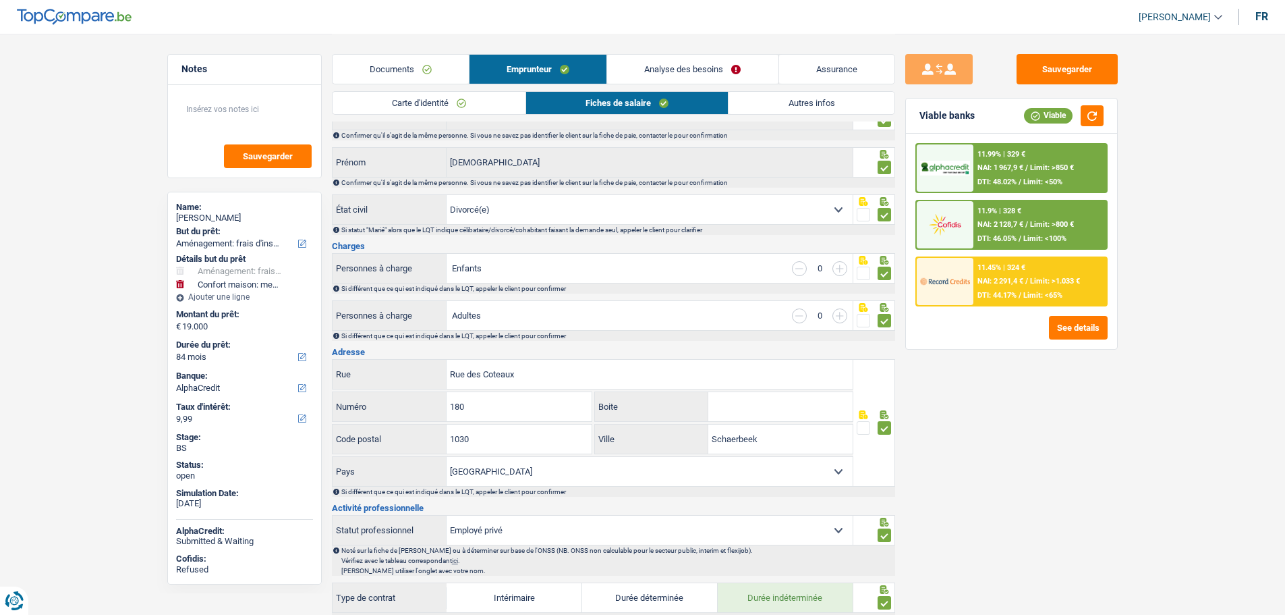
click at [683, 63] on link "Analyse des besoins" at bounding box center [692, 69] width 171 height 29
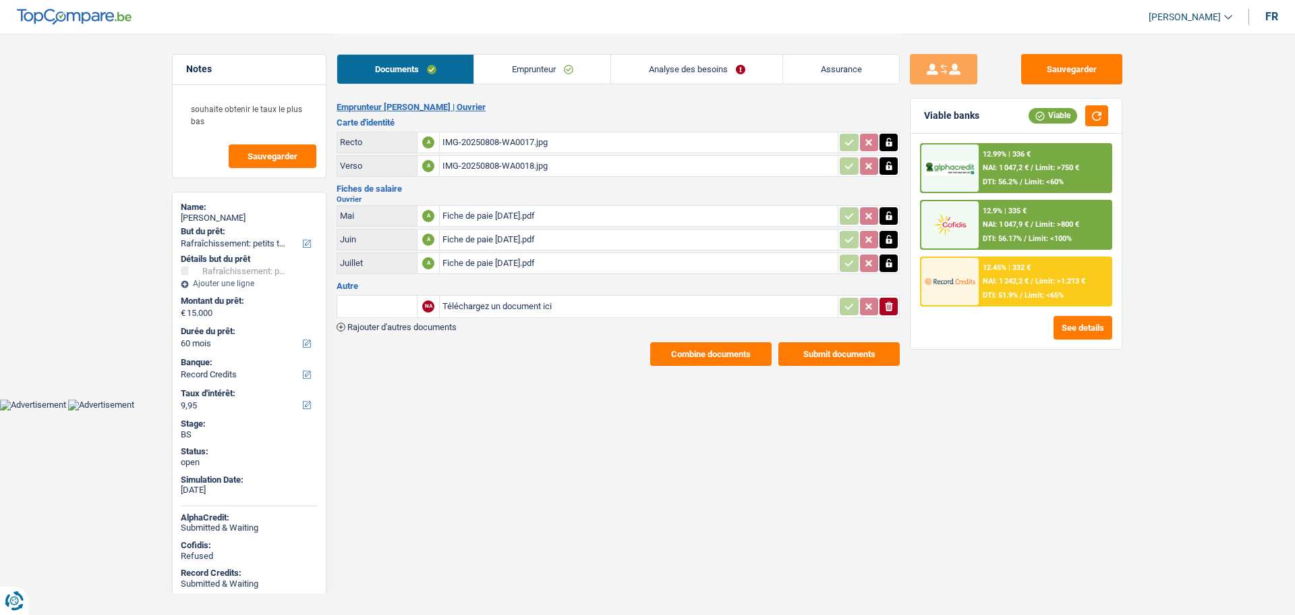
select select "houseOrGarden"
select select "60"
select select "record credits"
click at [735, 66] on link "Analyse des besoins" at bounding box center [696, 69] width 171 height 29
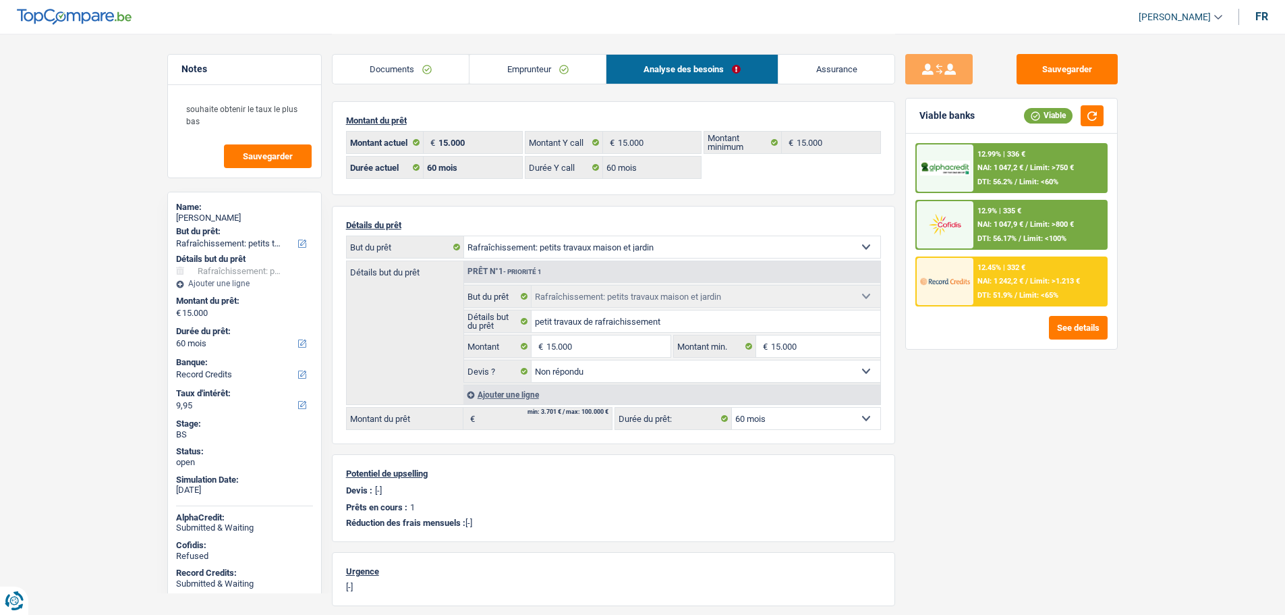
click at [565, 76] on link "Emprunteur" at bounding box center [538, 69] width 136 height 29
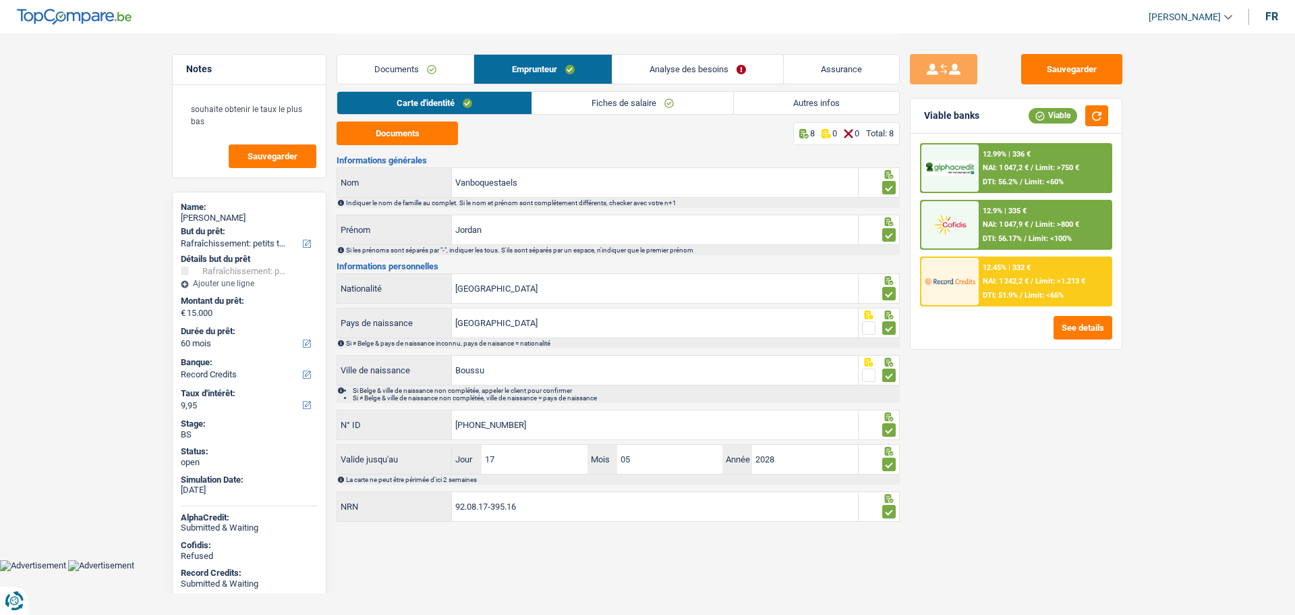
click at [798, 102] on link "Autres infos" at bounding box center [816, 103] width 165 height 22
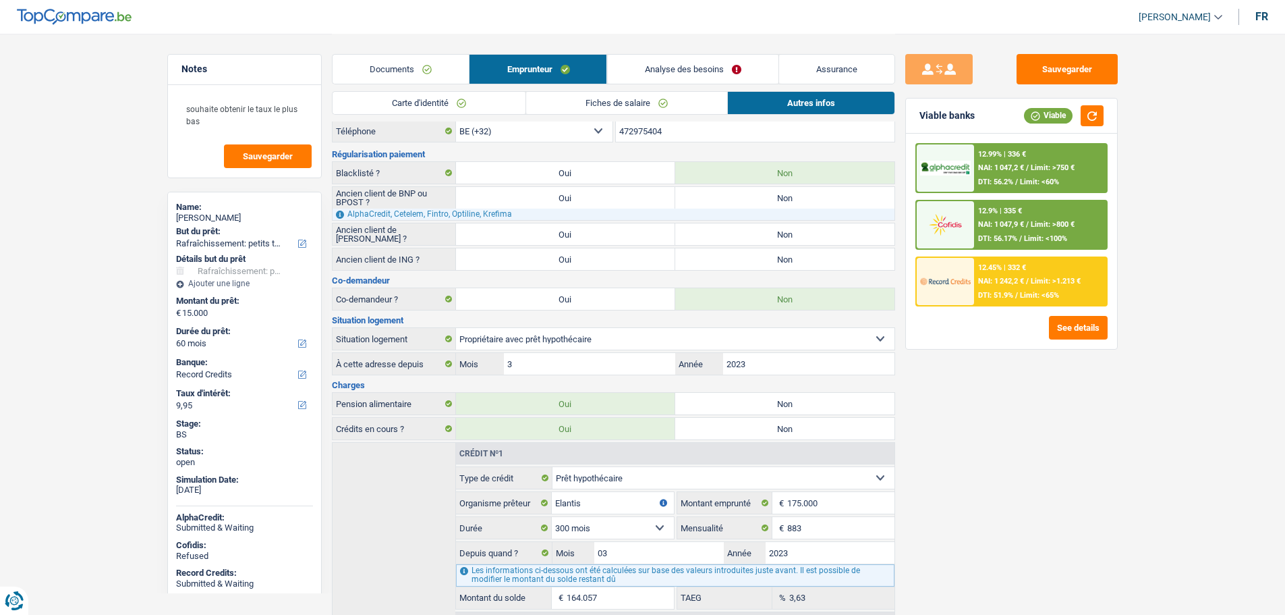
scroll to position [101, 0]
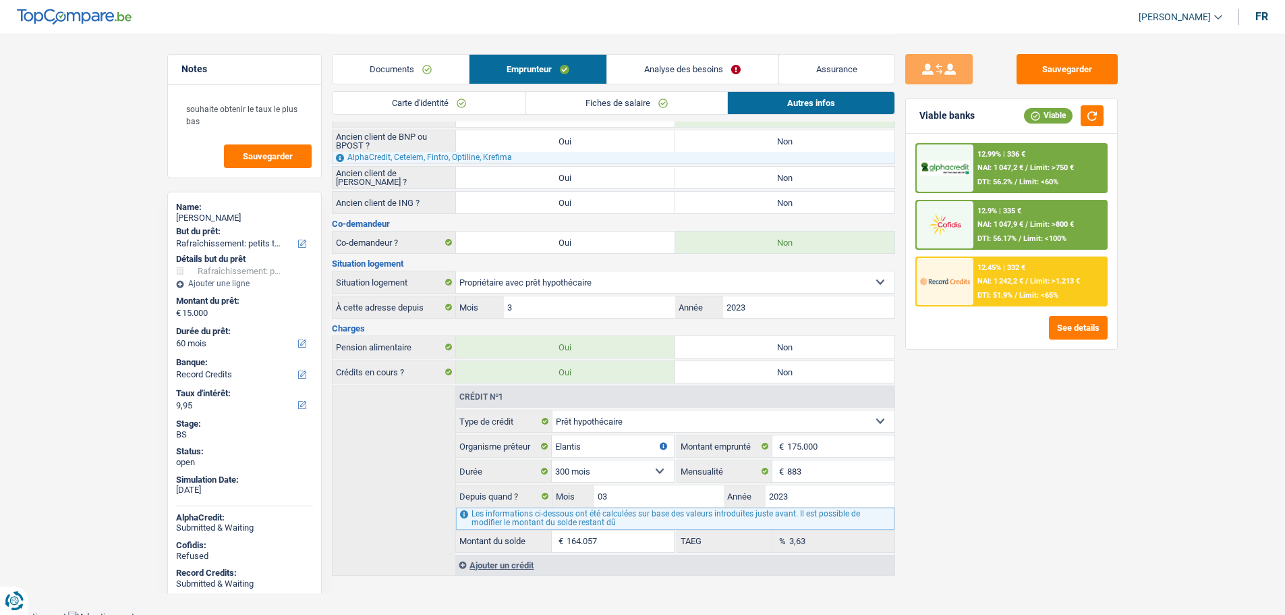
click at [448, 101] on link "Carte d'identité" at bounding box center [429, 103] width 193 height 22
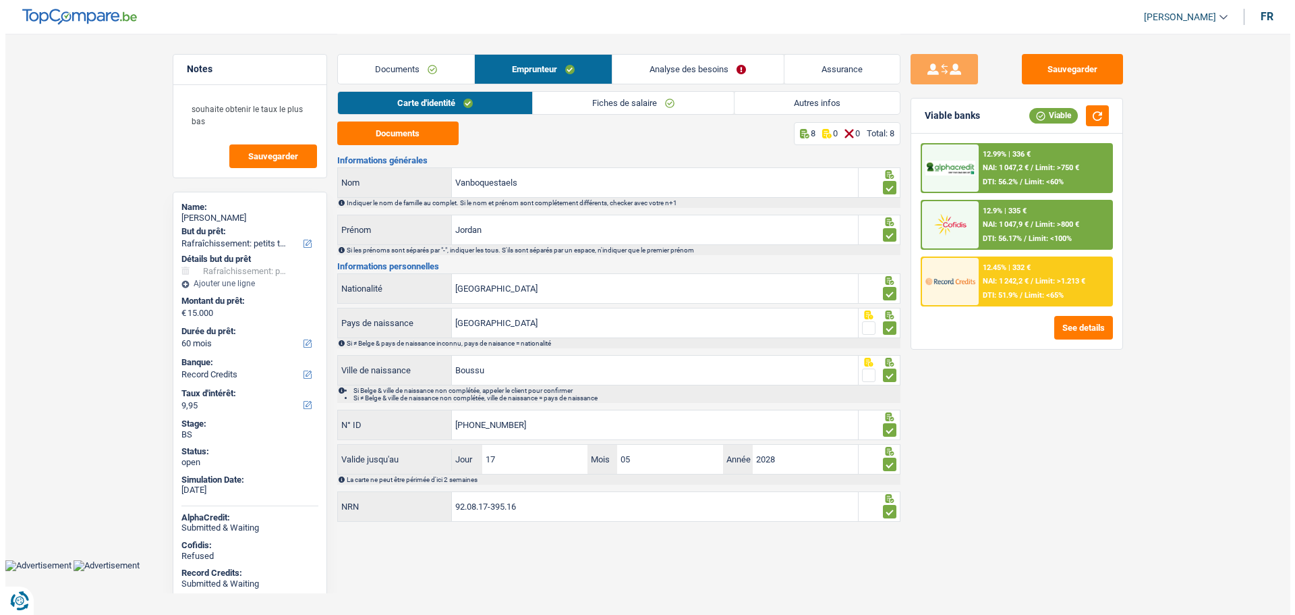
scroll to position [0, 0]
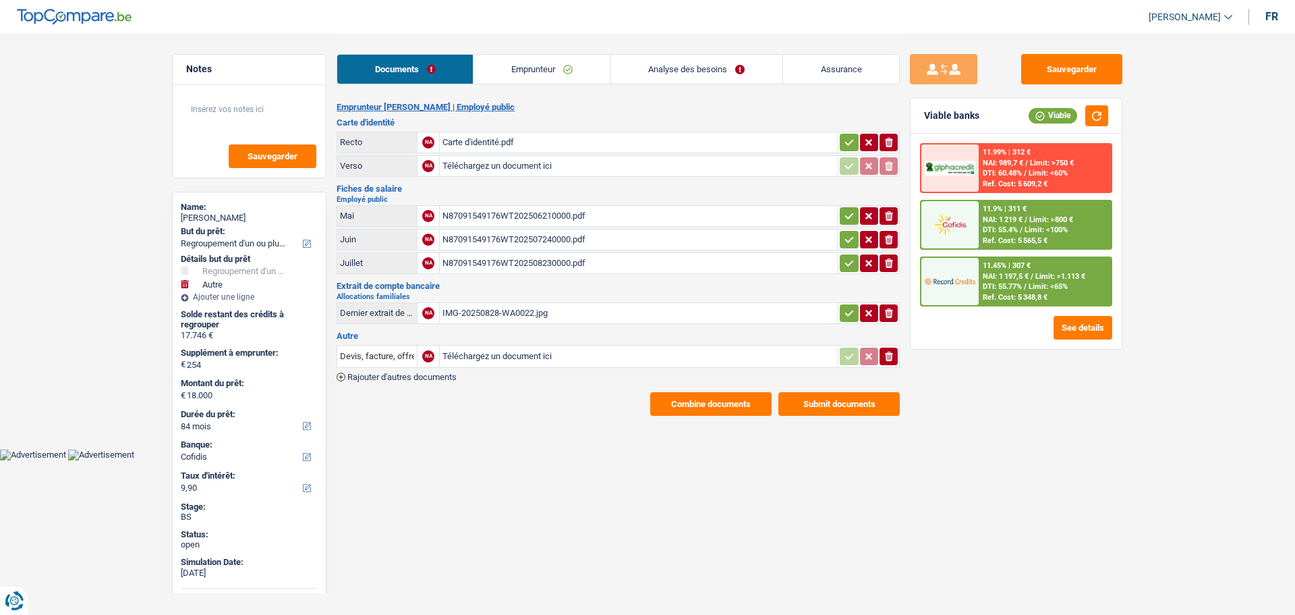
select select "refinancing"
select select "other"
select select "84"
click at [990, 289] on span "DTI: 55.77%" at bounding box center [1002, 286] width 39 height 9
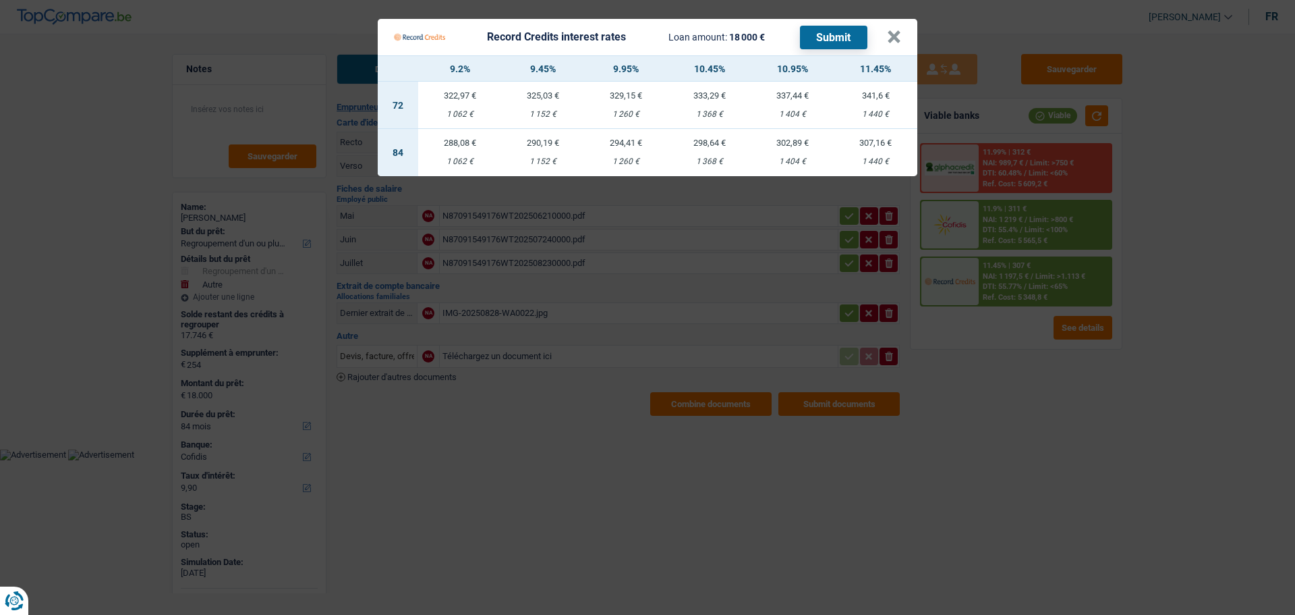
click at [545, 144] on td "290,19 € 1 152 €" at bounding box center [542, 152] width 83 height 47
select select "record credits"
type input "9,45"
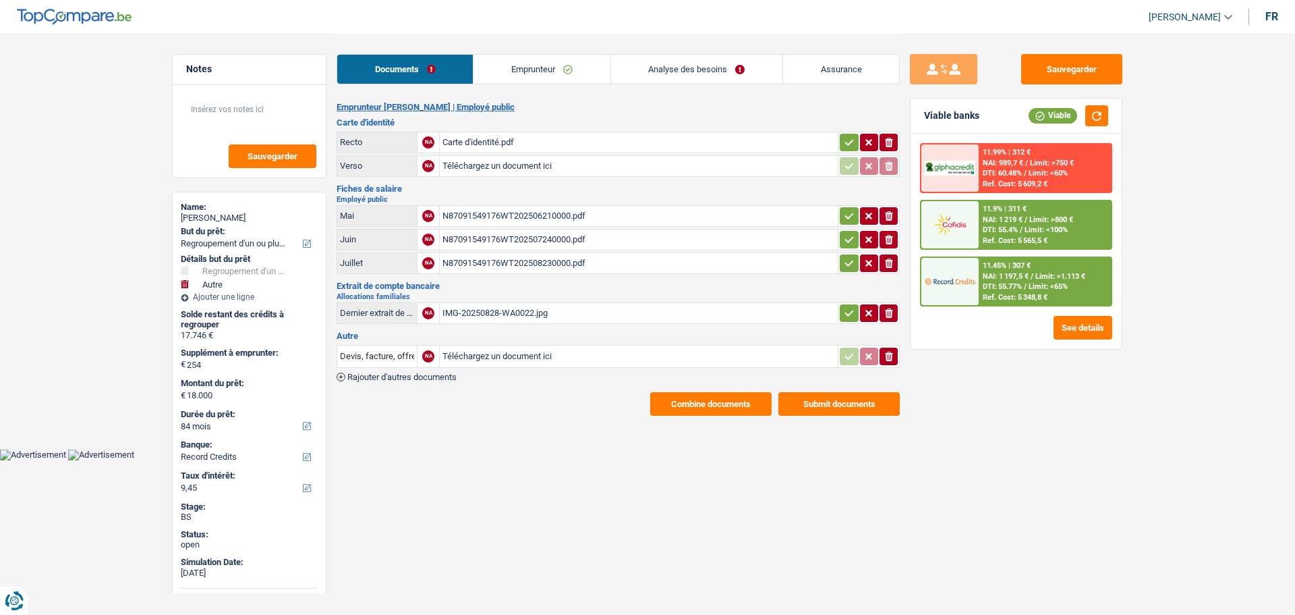
click at [1024, 285] on span "/" at bounding box center [1025, 286] width 3 height 9
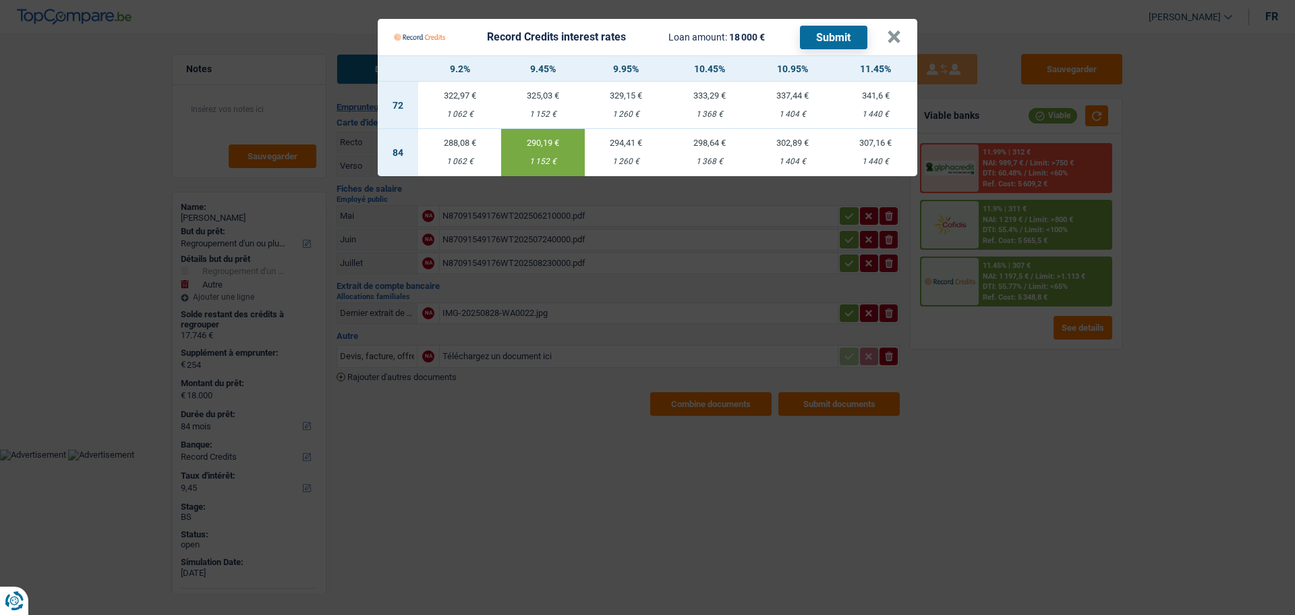
click at [827, 35] on button "Submit" at bounding box center [833, 38] width 67 height 24
click at [895, 35] on button "×" at bounding box center [894, 36] width 14 height 13
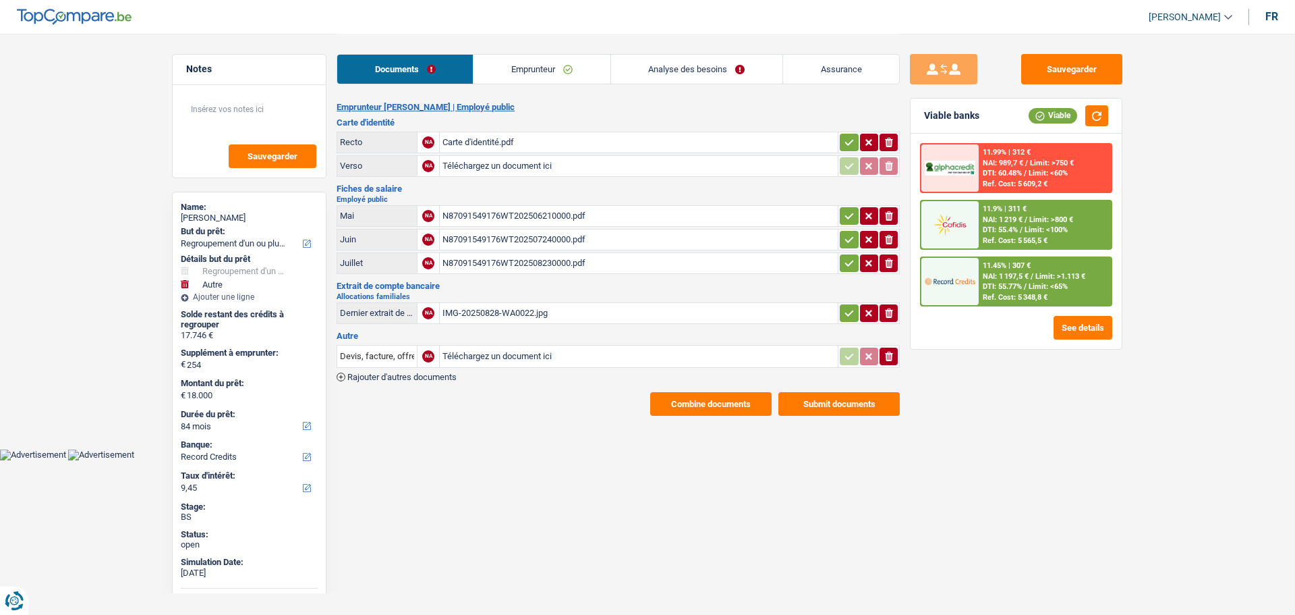
click at [708, 73] on link "Analyse des besoins" at bounding box center [696, 69] width 171 height 29
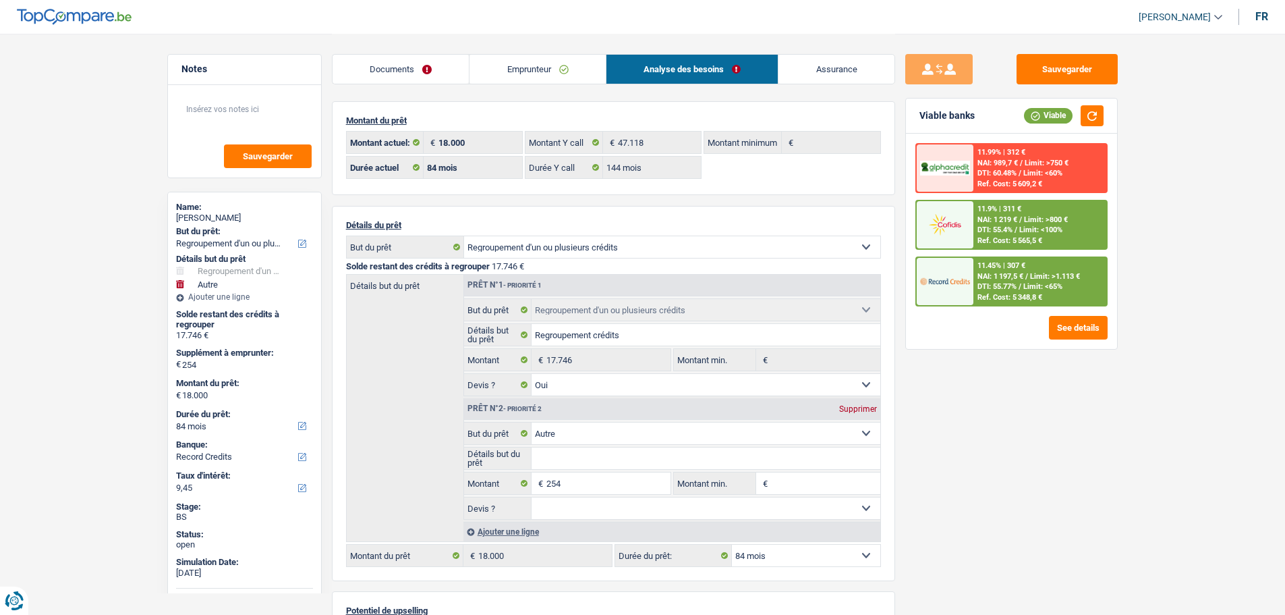
click at [866, 406] on div "Supprimer" at bounding box center [858, 409] width 45 height 8
type input "0"
type input "17.746"
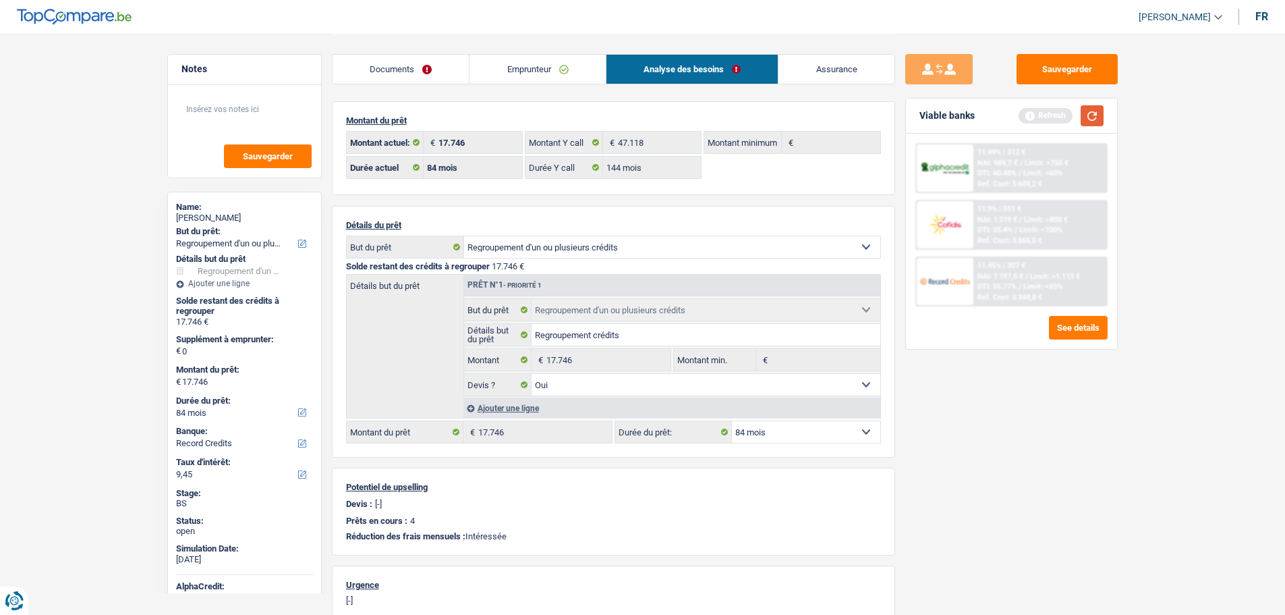
click at [1095, 115] on button "button" at bounding box center [1092, 115] width 23 height 21
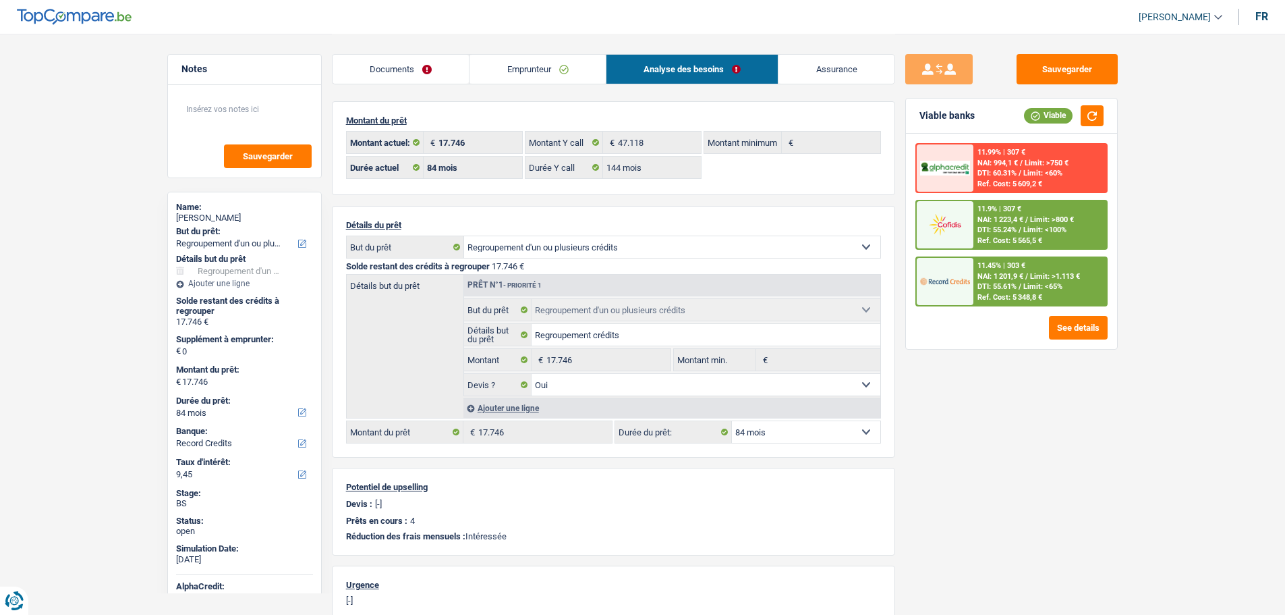
click at [1019, 266] on div "11.45% | 303 € NAI: 1 201,9 € / Limit: >1.113 € DTI: 55.61% / Limit: <65% Ref. …" at bounding box center [1040, 281] width 133 height 47
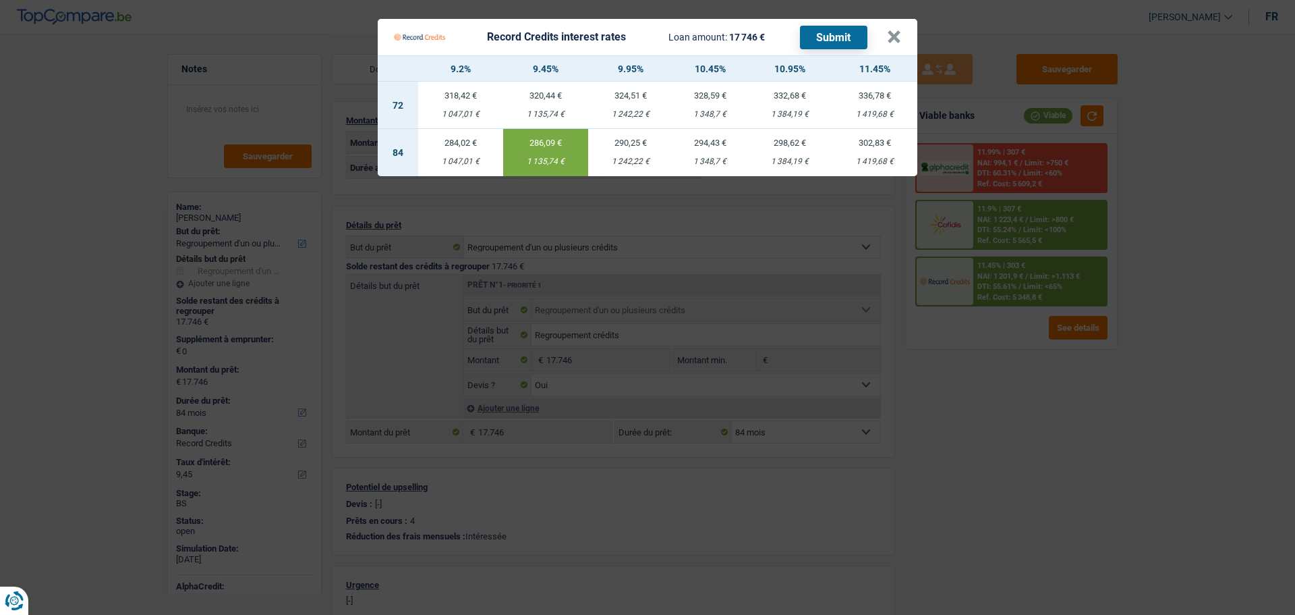
click at [841, 28] on button "Submit" at bounding box center [833, 38] width 67 height 24
click at [893, 31] on button "×" at bounding box center [894, 36] width 14 height 13
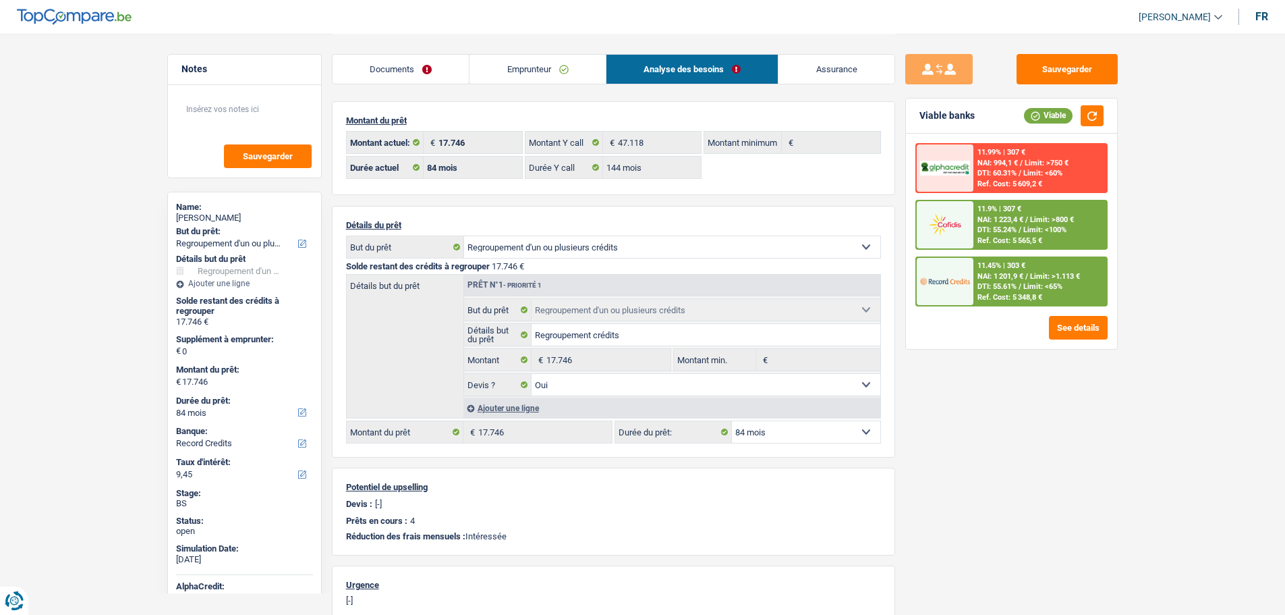
click at [531, 74] on link "Emprunteur" at bounding box center [538, 69] width 136 height 29
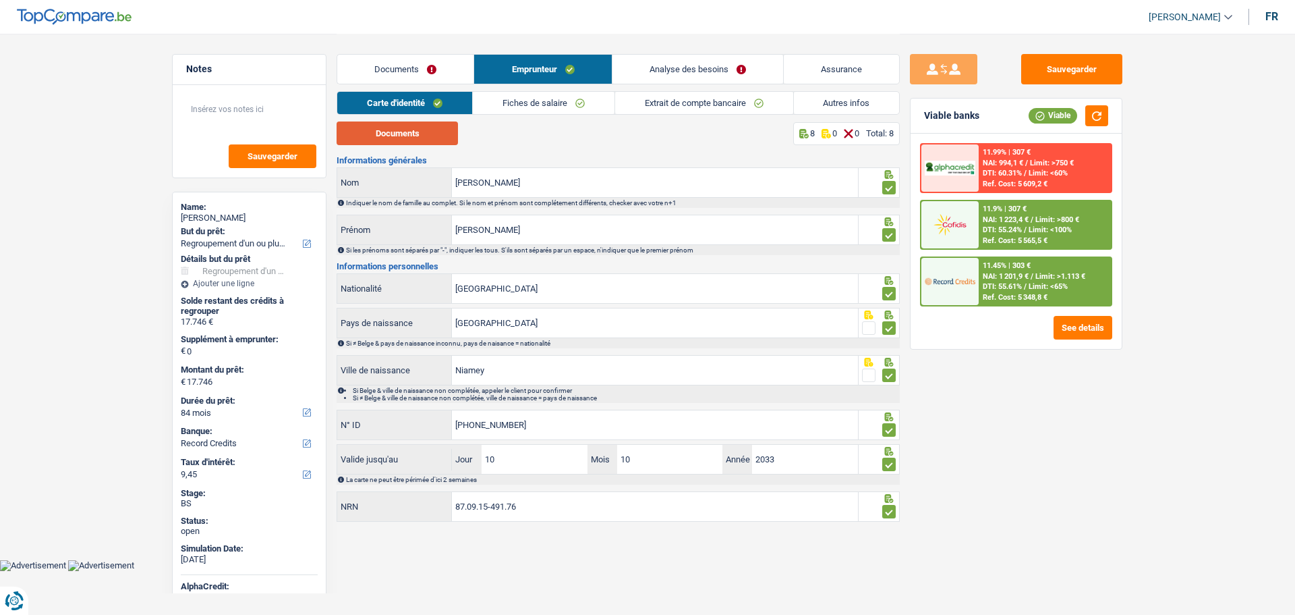
click at [429, 134] on button "Documents" at bounding box center [397, 133] width 121 height 24
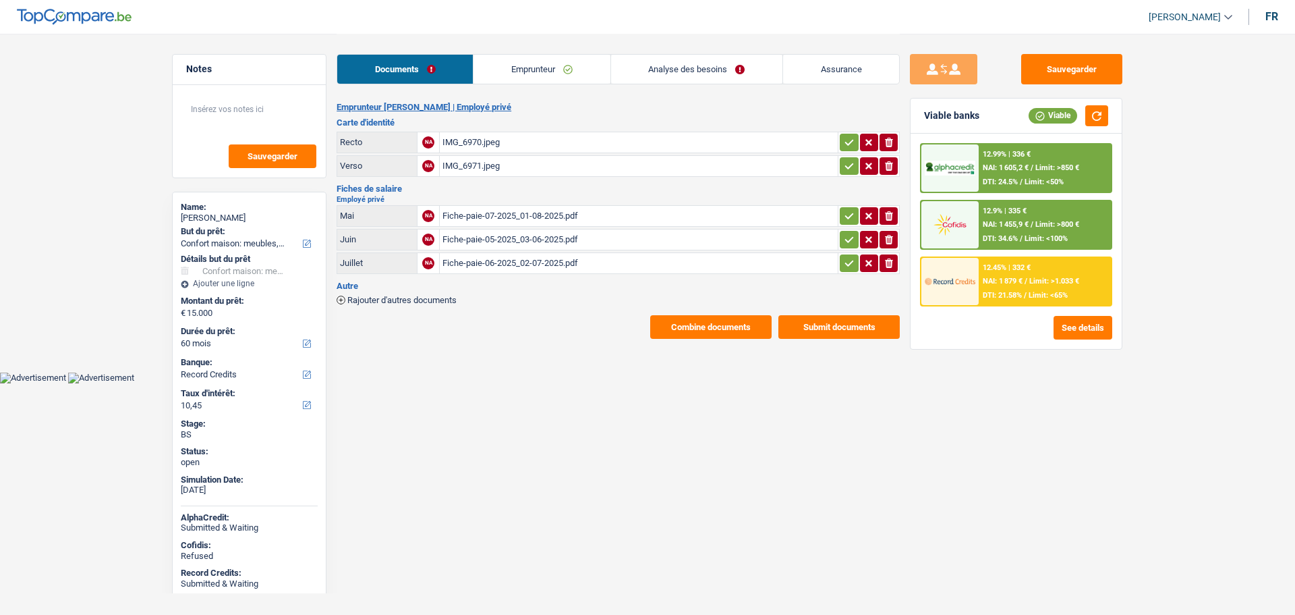
select select "household"
select select "60"
select select "record credits"
click at [729, 64] on link "Analyse des besoins" at bounding box center [696, 69] width 171 height 29
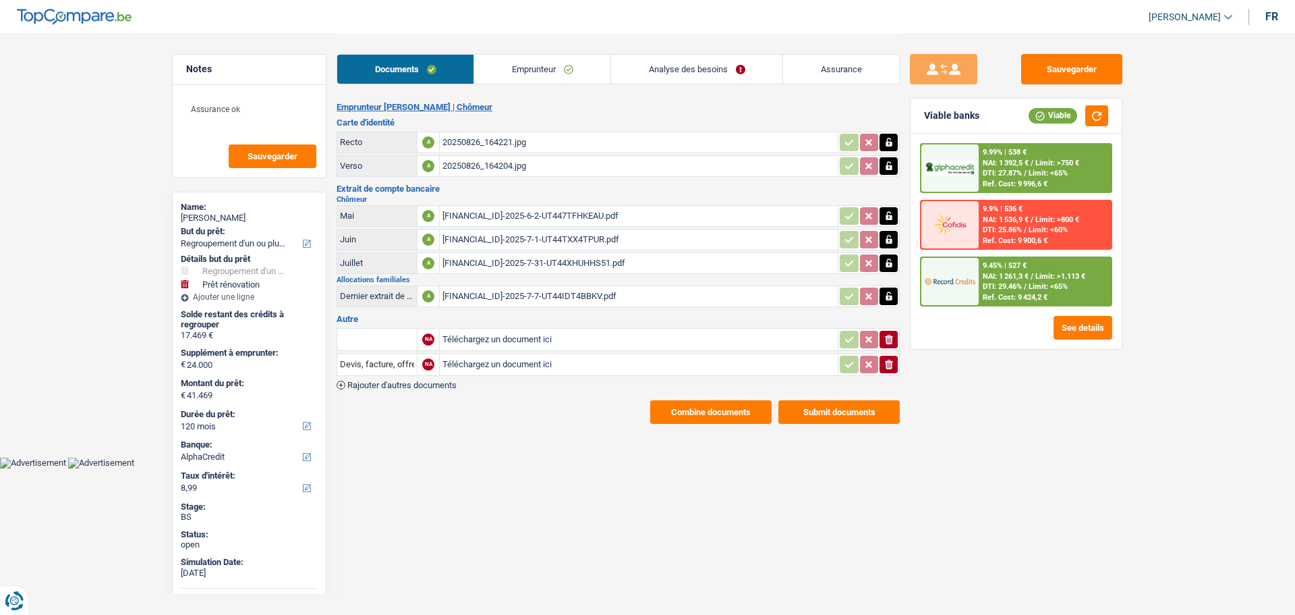
select select "refinancing"
select select "renovation"
select select "120"
select select "alphacredit"
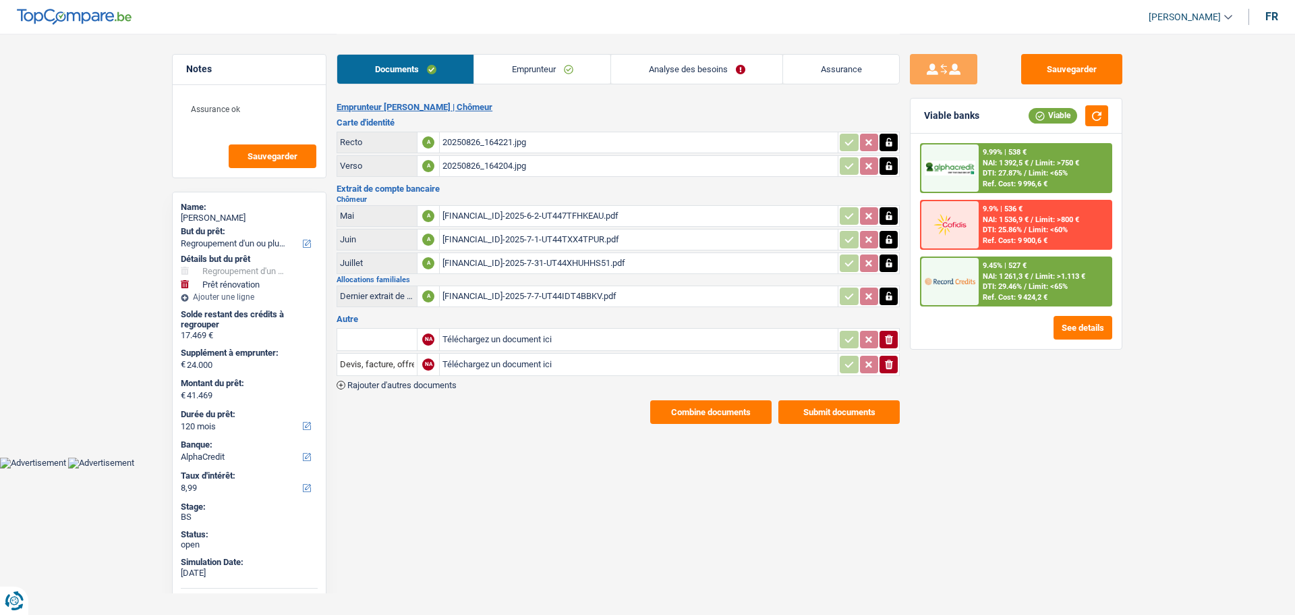
select select "120"
select select "refinancing"
select select "renovation"
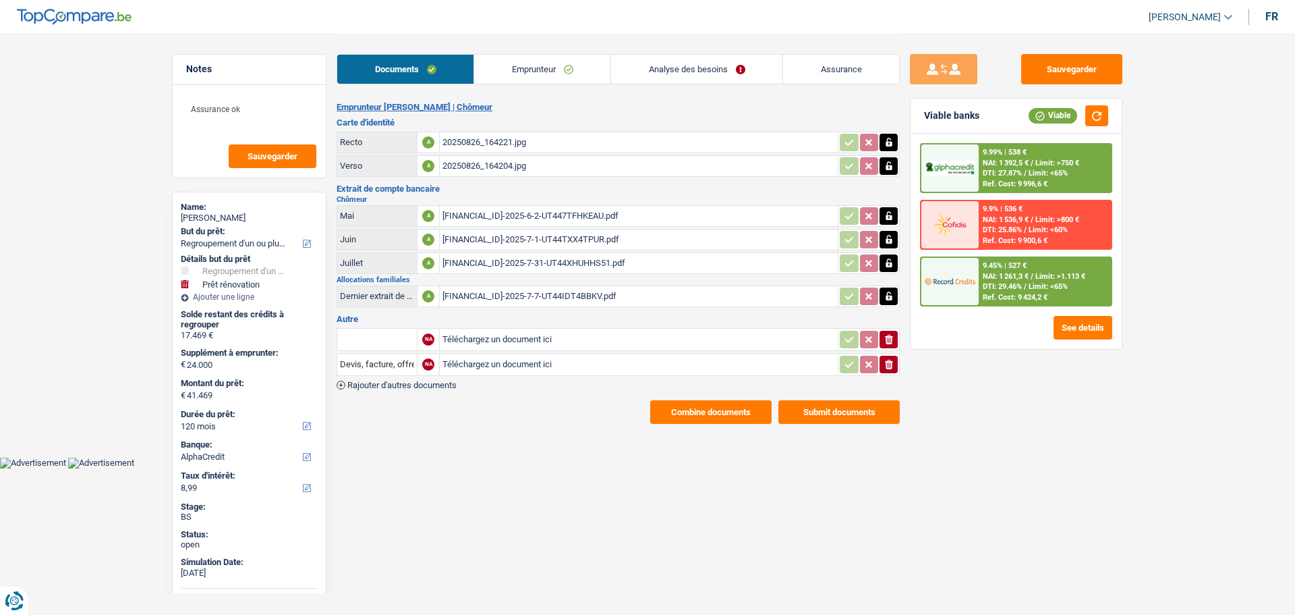
select select "yes"
select select "120"
click at [723, 71] on link "Analyse des besoins" at bounding box center [696, 69] width 171 height 29
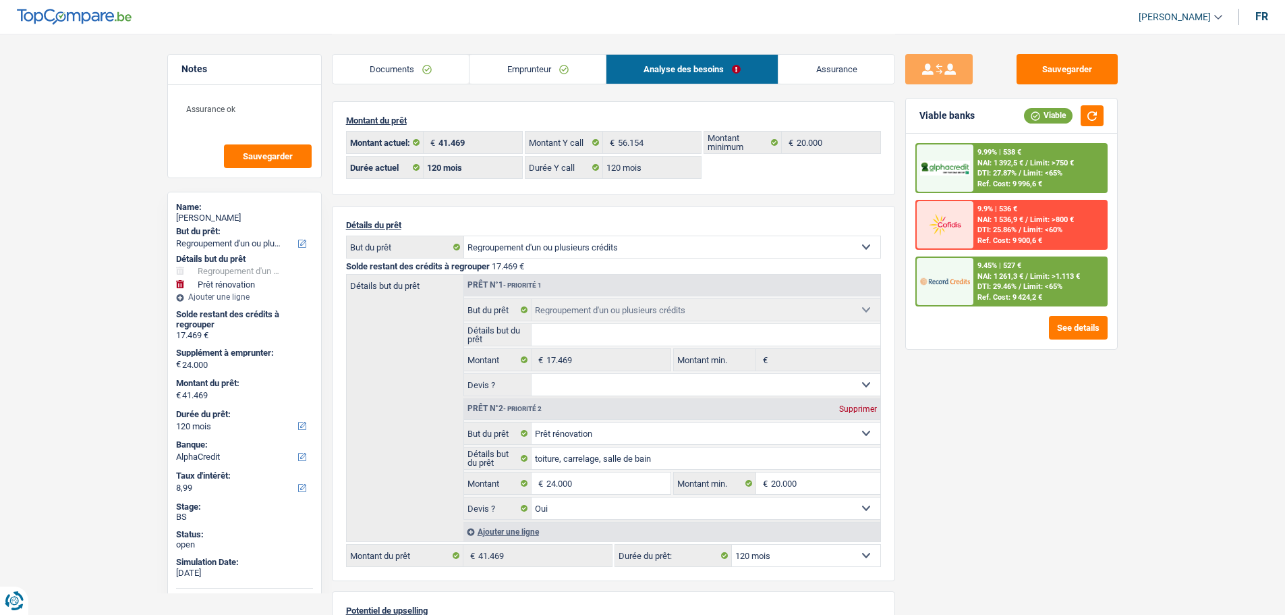
click at [514, 67] on link "Emprunteur" at bounding box center [538, 69] width 136 height 29
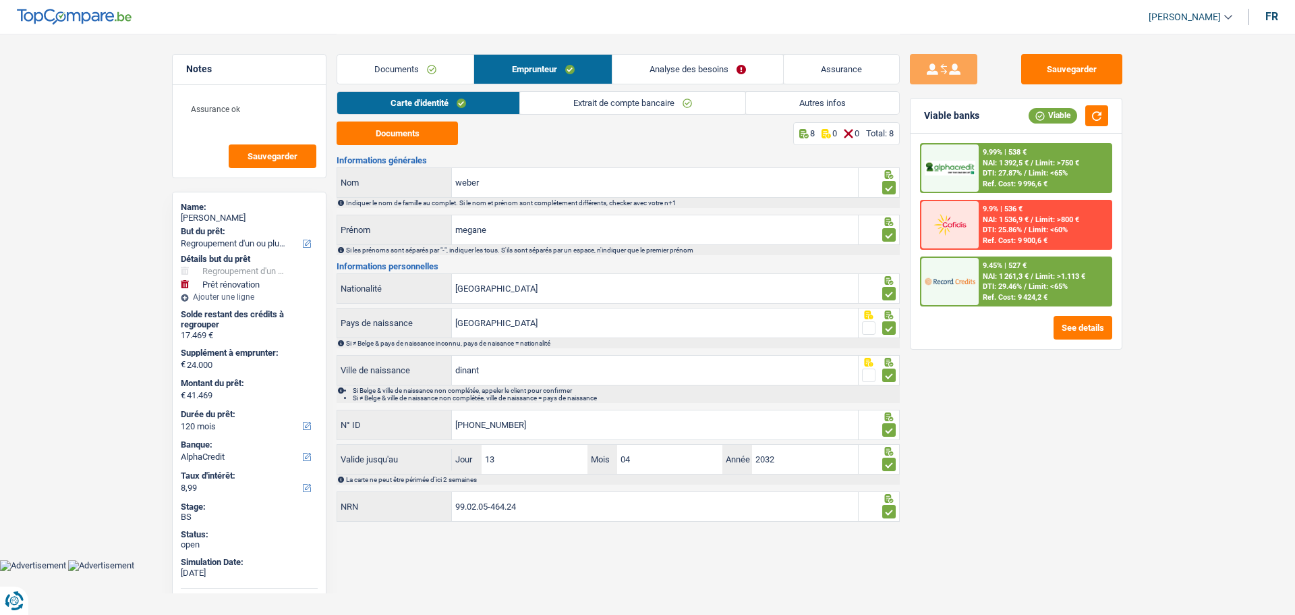
click at [795, 105] on link "Autres infos" at bounding box center [822, 103] width 153 height 22
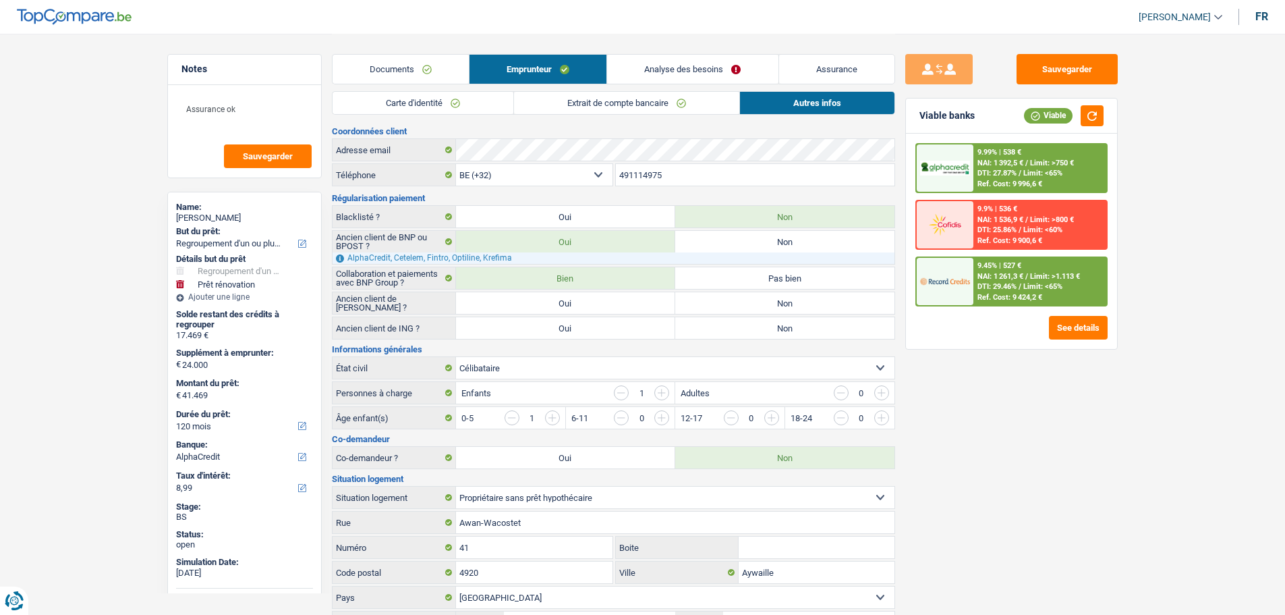
click at [617, 104] on link "Extrait de compte bancaire" at bounding box center [626, 103] width 225 height 22
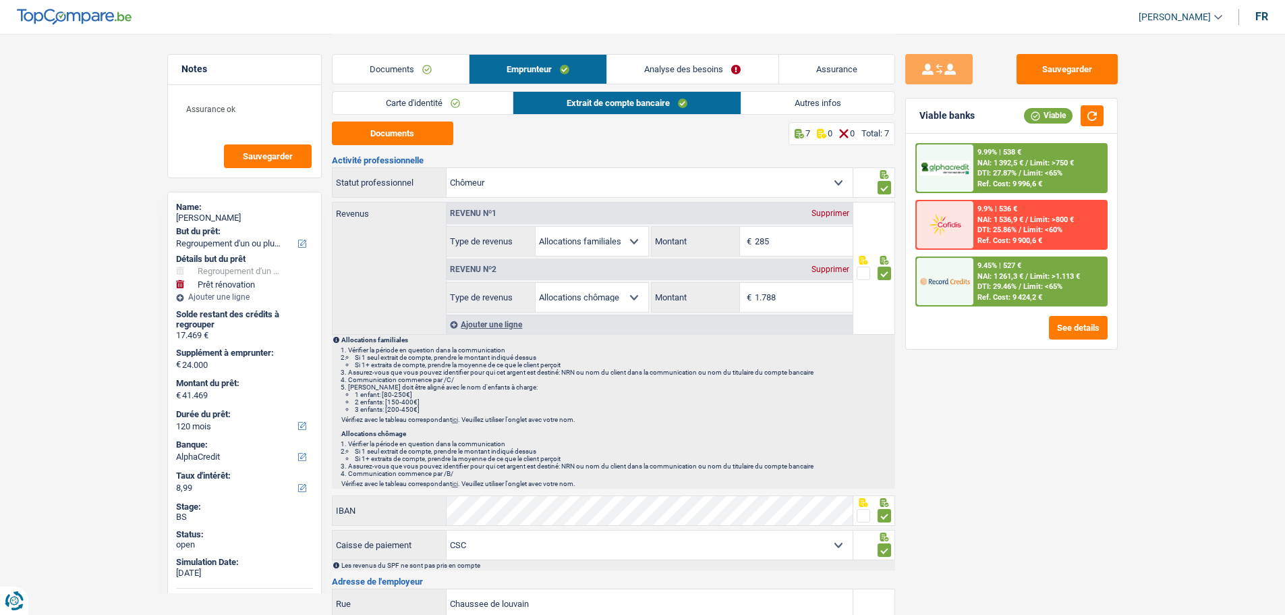
click at [412, 103] on link "Carte d'identité" at bounding box center [423, 103] width 181 height 22
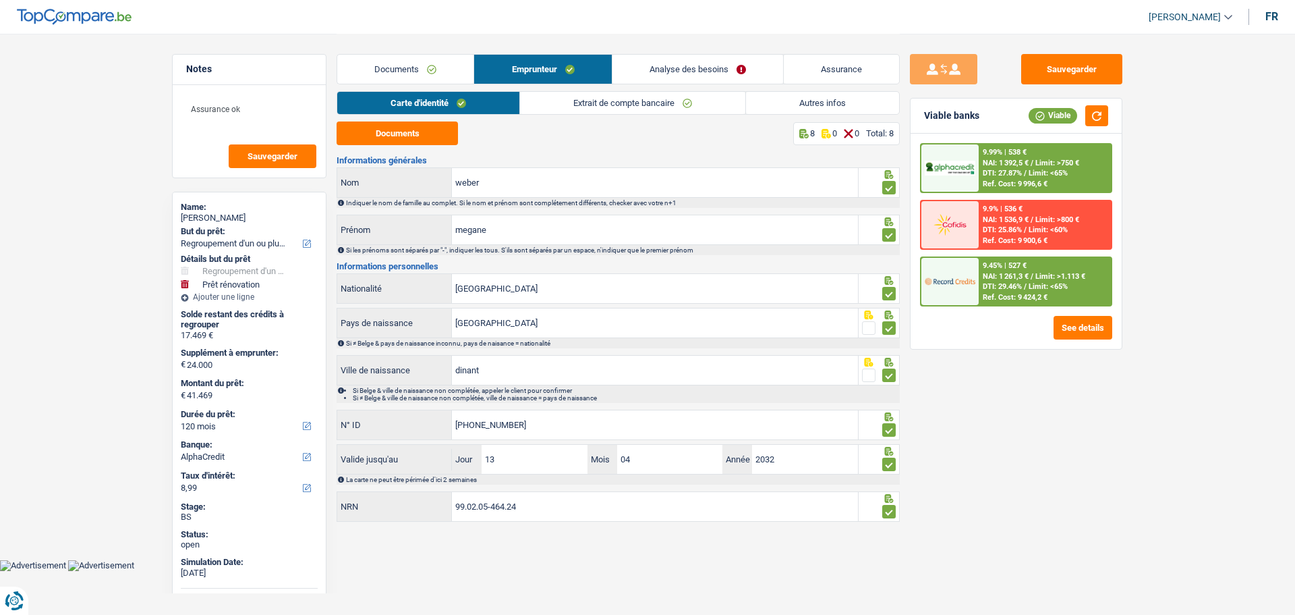
click at [702, 76] on link "Analyse des besoins" at bounding box center [698, 69] width 171 height 29
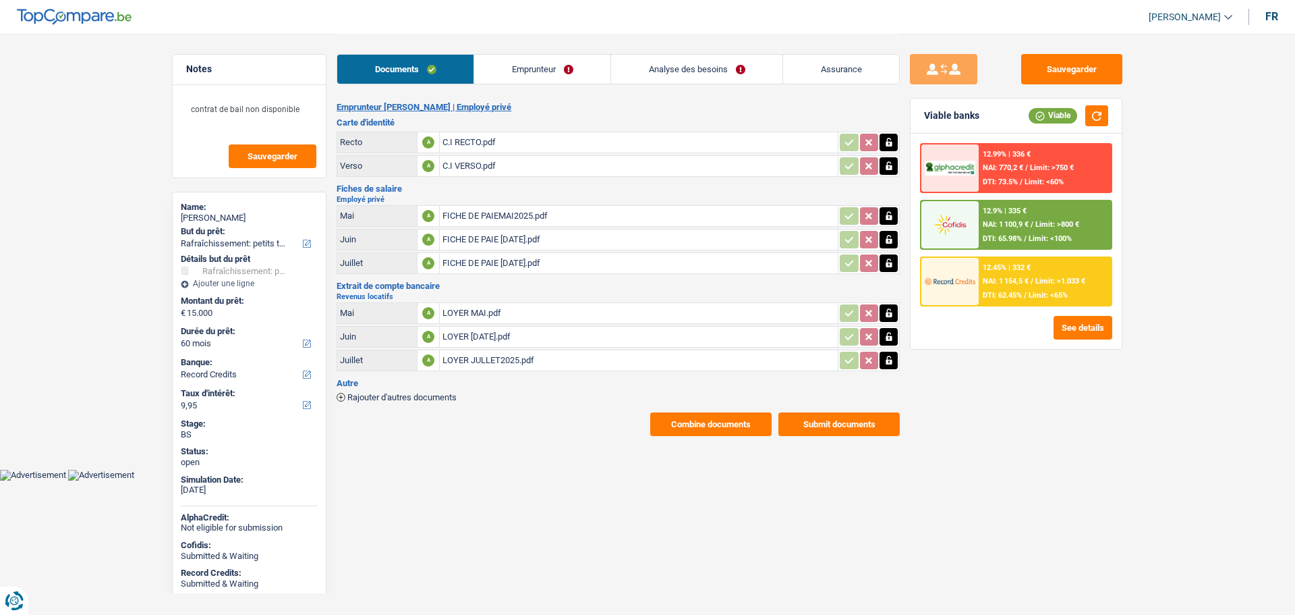
select select "houseOrGarden"
select select "60"
select select "record credits"
select select "60"
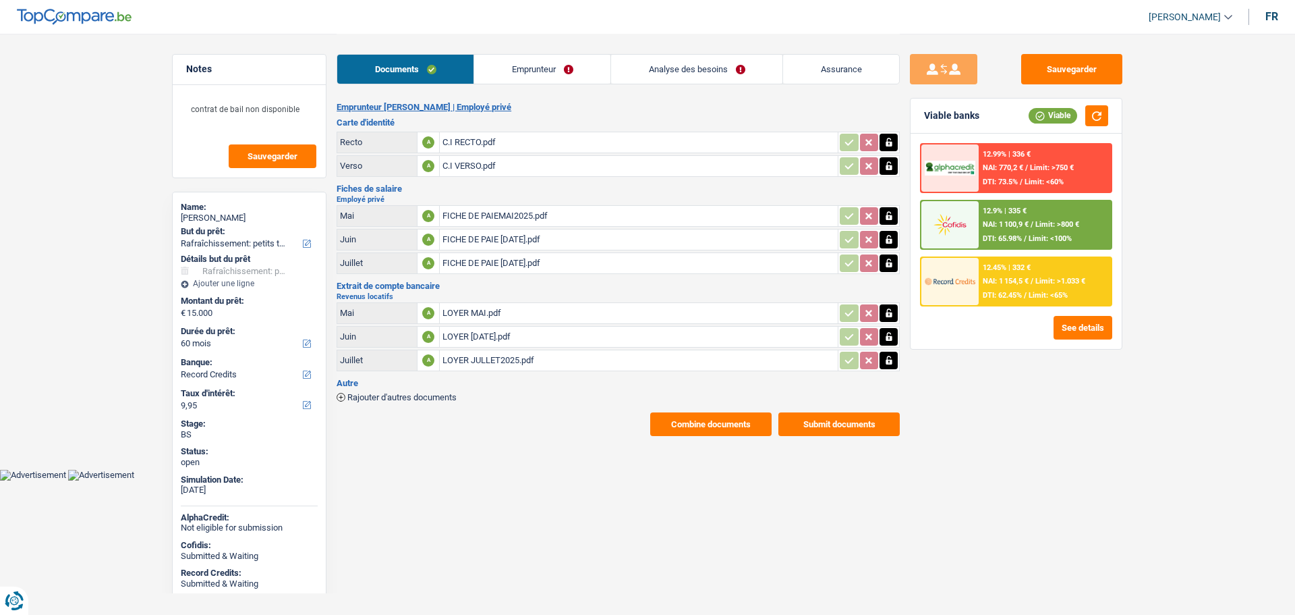
select select "84"
select select "houseOrGarden"
select select "not_answered"
select select "60"
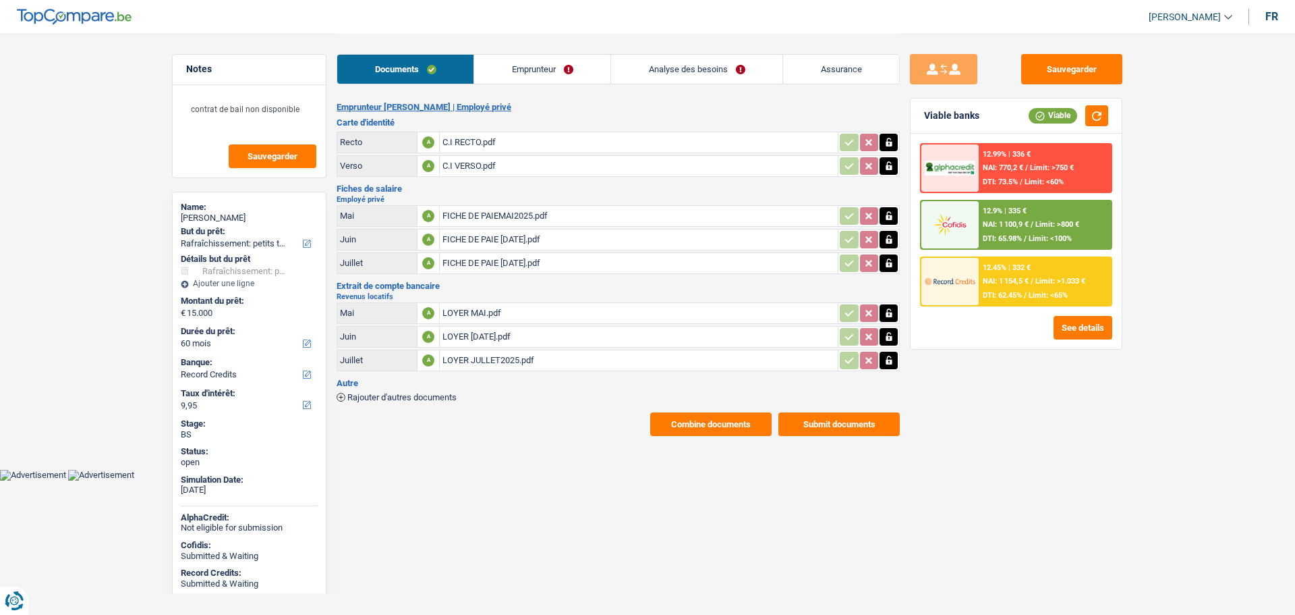
click at [717, 69] on link "Analyse des besoins" at bounding box center [696, 69] width 171 height 29
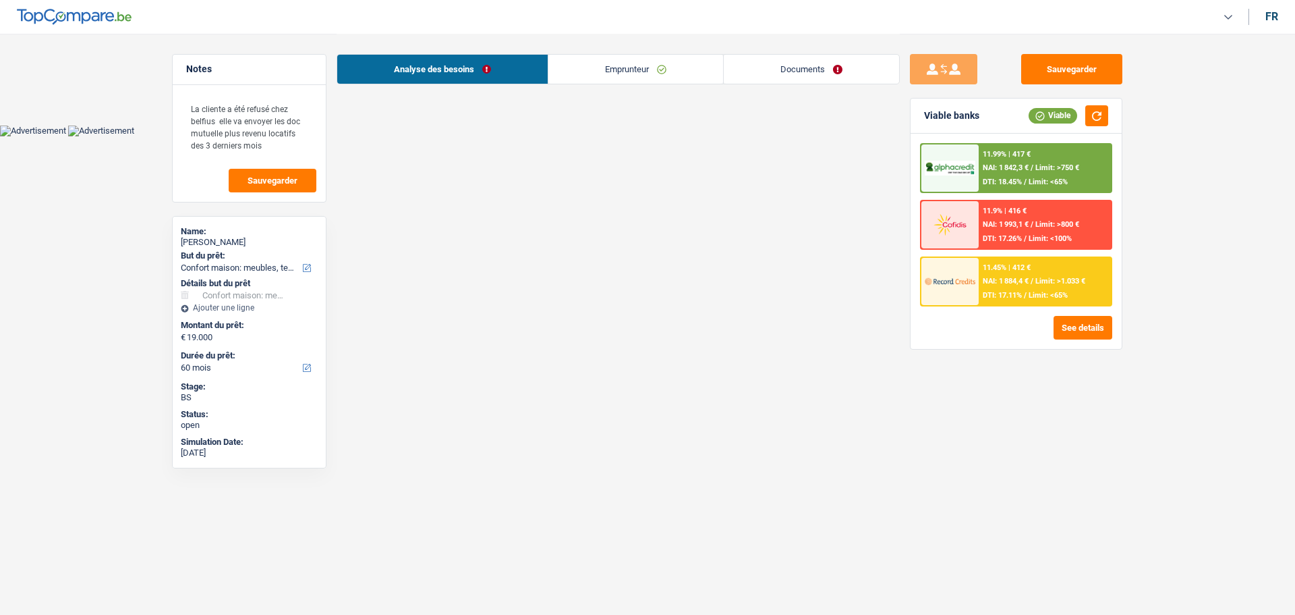
select select "household"
select select "60"
select select "cofidis"
select select "60"
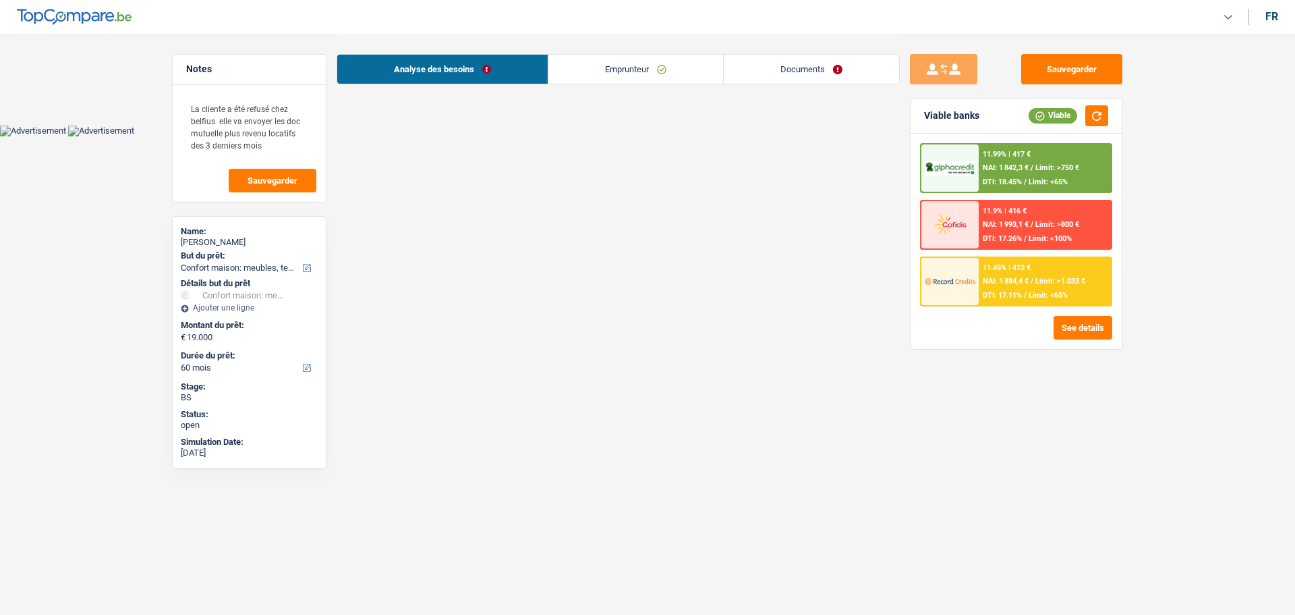
select select "60"
select select "household"
select select "false"
select select "60"
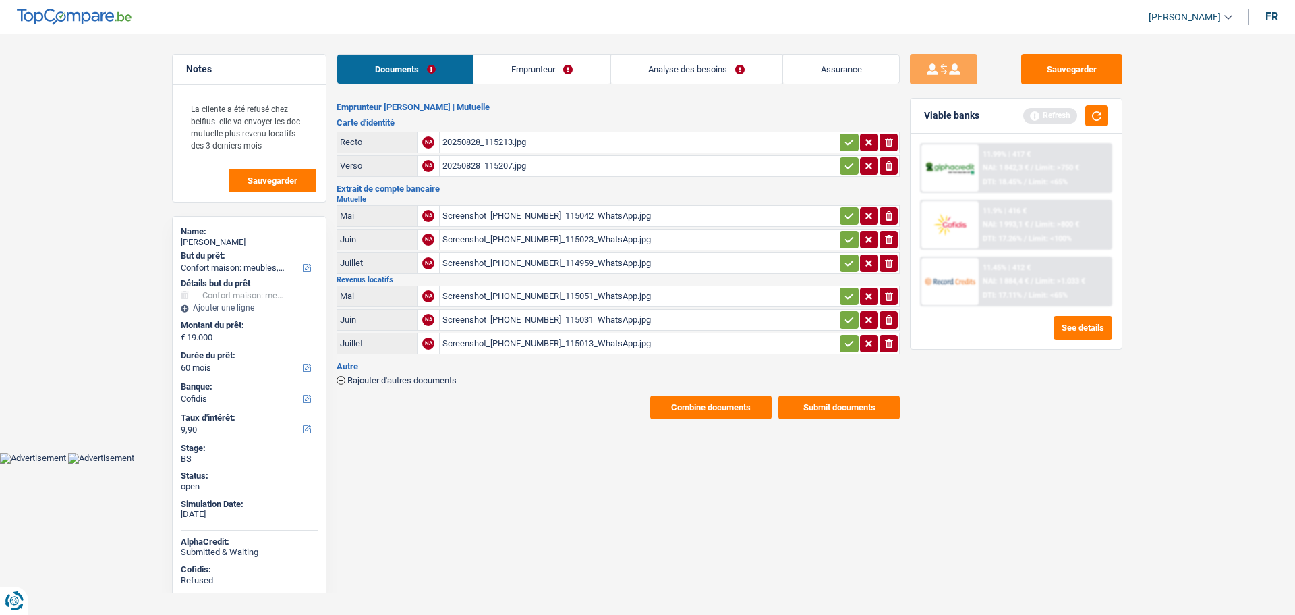
click at [727, 64] on link "Analyse des besoins" at bounding box center [696, 69] width 171 height 29
